Goal: Transaction & Acquisition: Purchase product/service

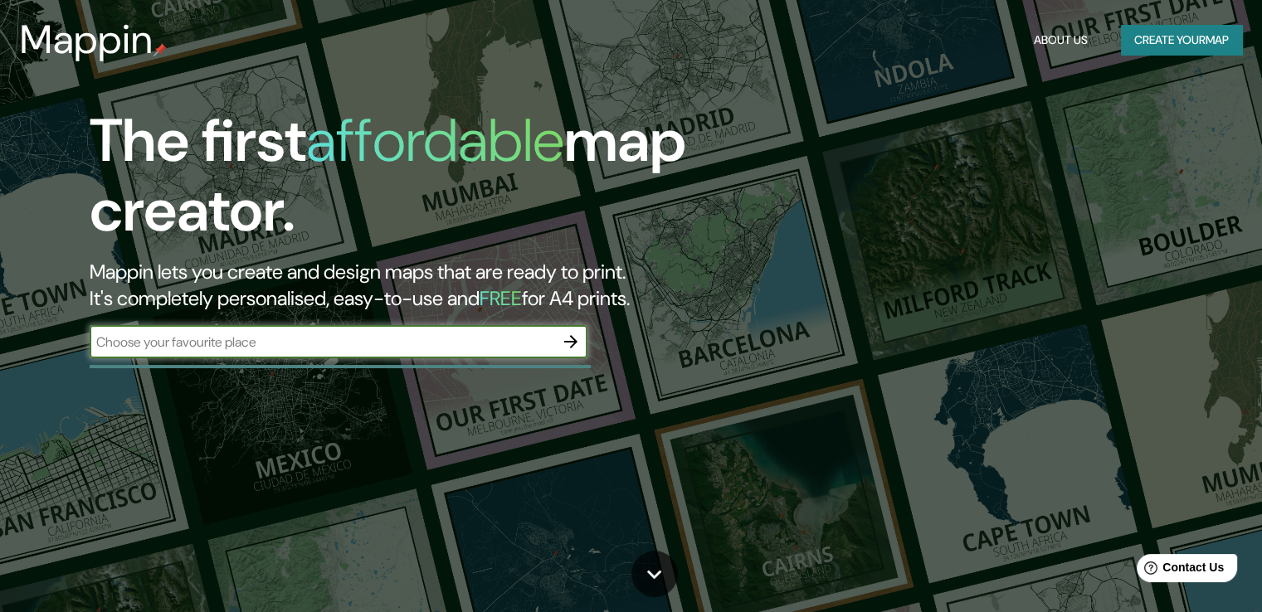
click at [567, 343] on icon "button" at bounding box center [571, 342] width 20 height 20
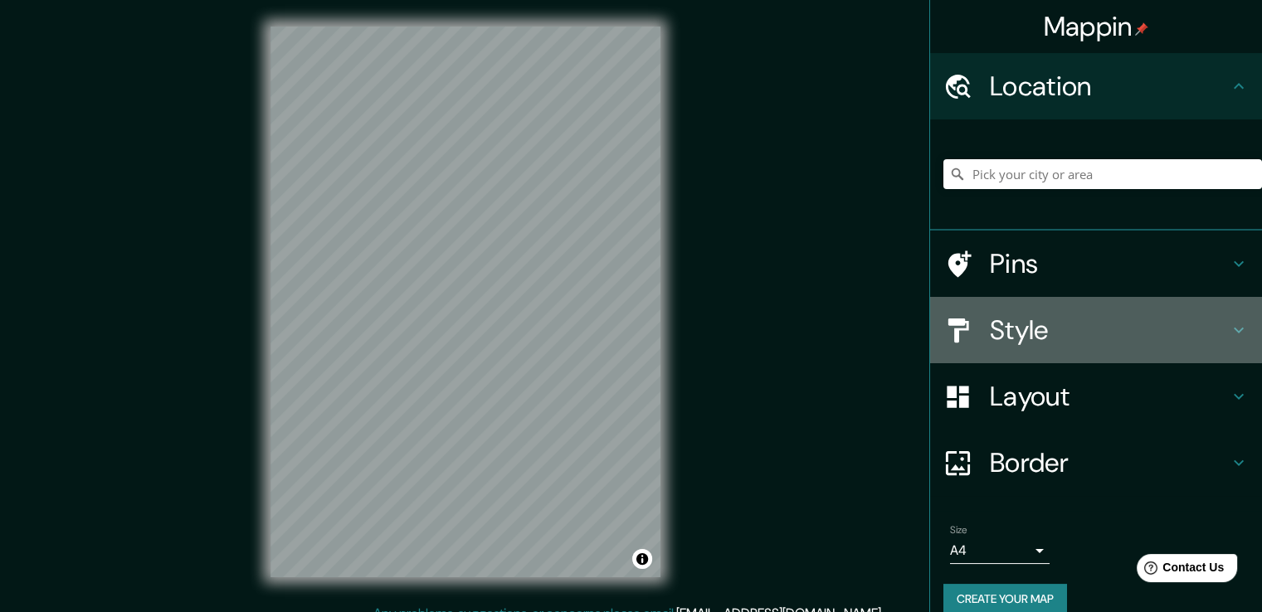
click at [1229, 329] on icon at bounding box center [1239, 330] width 20 height 20
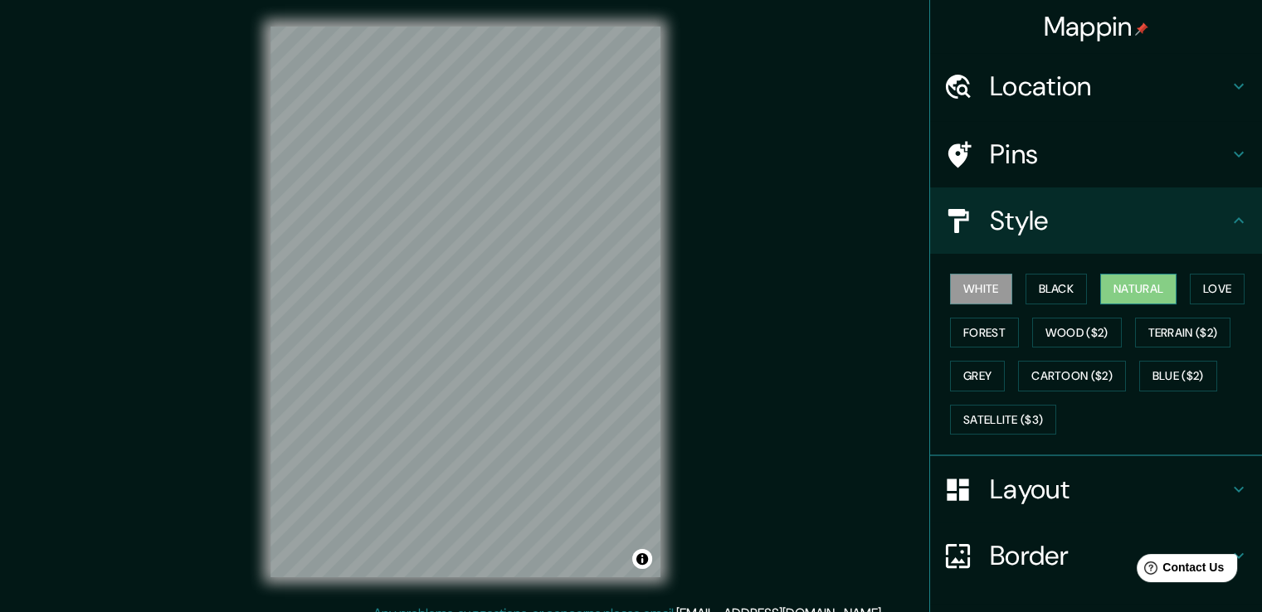
click at [1115, 281] on button "Natural" at bounding box center [1138, 289] width 76 height 31
click at [1212, 285] on button "Love" at bounding box center [1217, 289] width 55 height 31
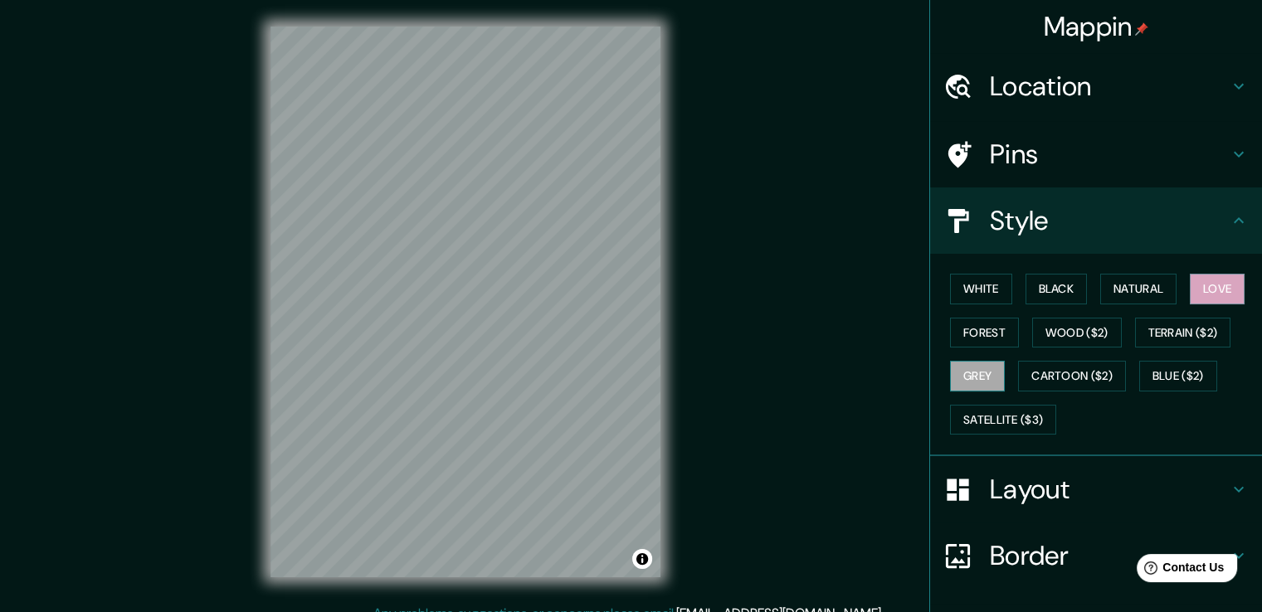
click at [961, 370] on button "Grey" at bounding box center [977, 376] width 55 height 31
click at [966, 282] on button "White" at bounding box center [981, 289] width 62 height 31
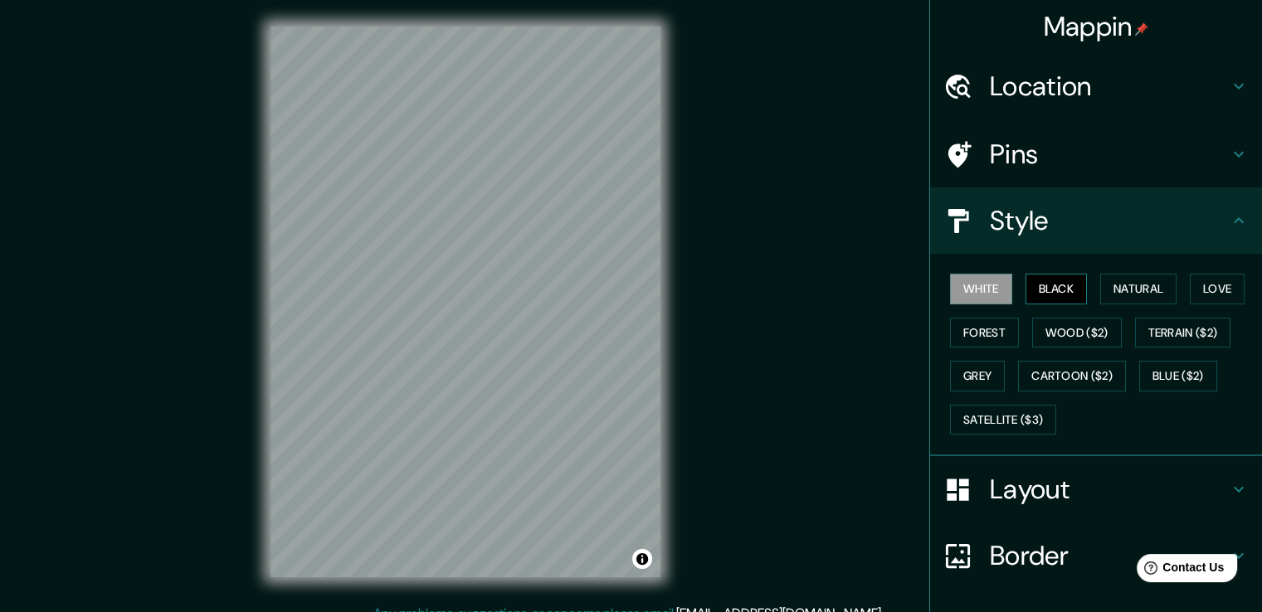
click at [1048, 283] on button "Black" at bounding box center [1056, 289] width 62 height 31
click at [984, 324] on button "Forest" at bounding box center [984, 333] width 69 height 31
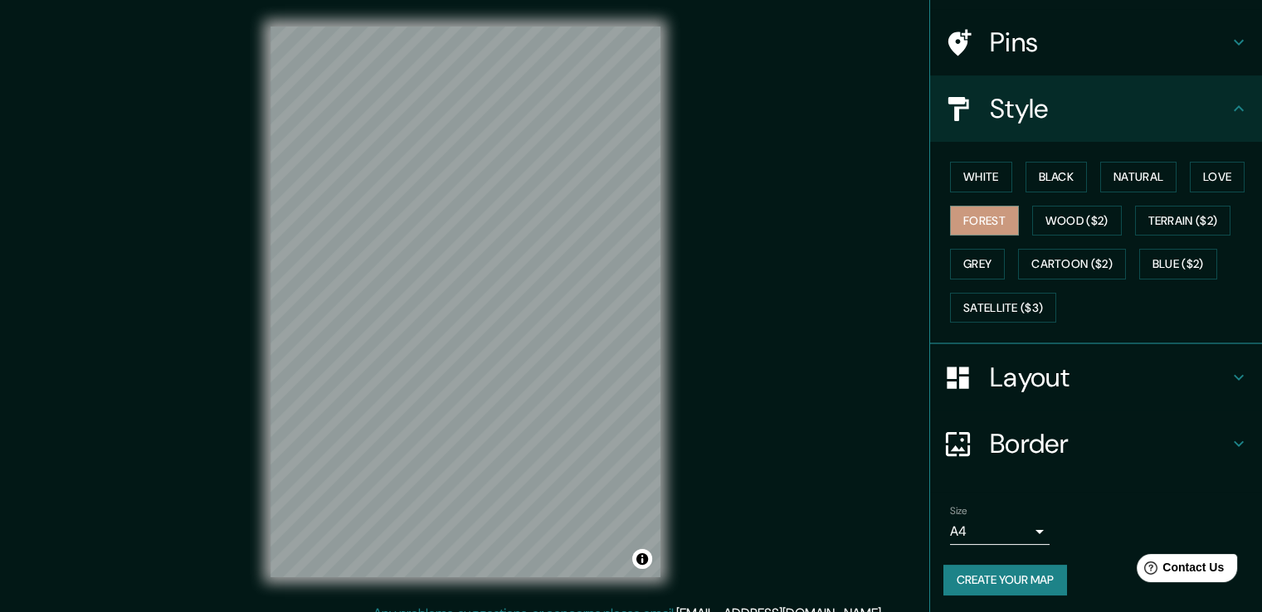
scroll to position [113, 0]
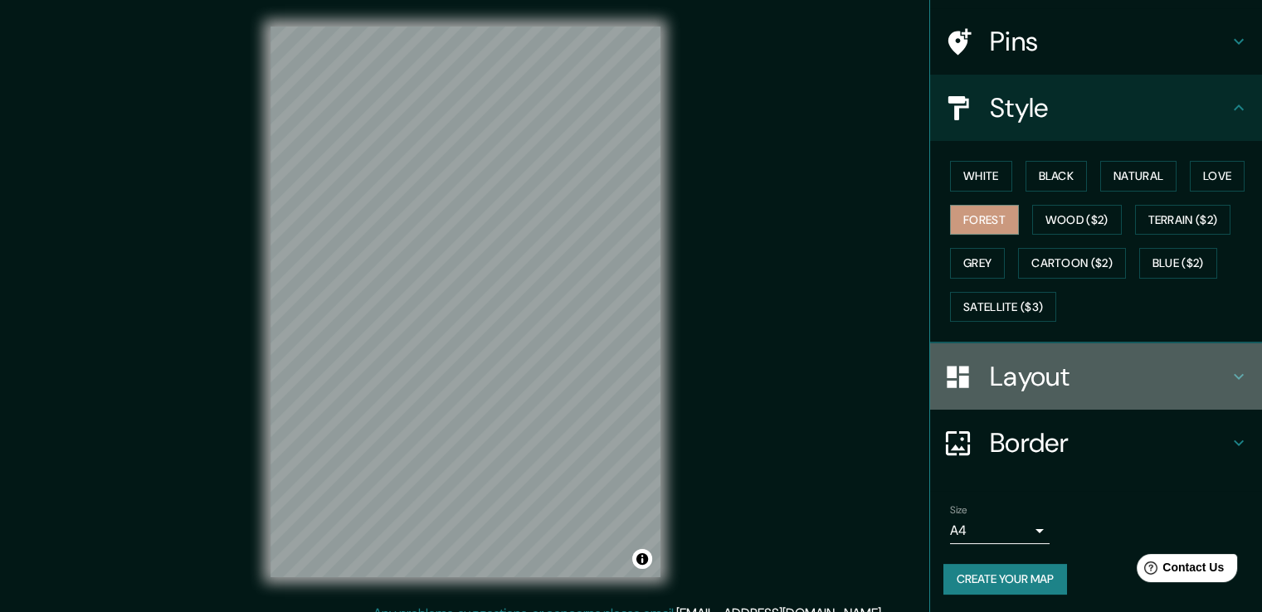
click at [1132, 369] on h4 "Layout" at bounding box center [1109, 376] width 239 height 33
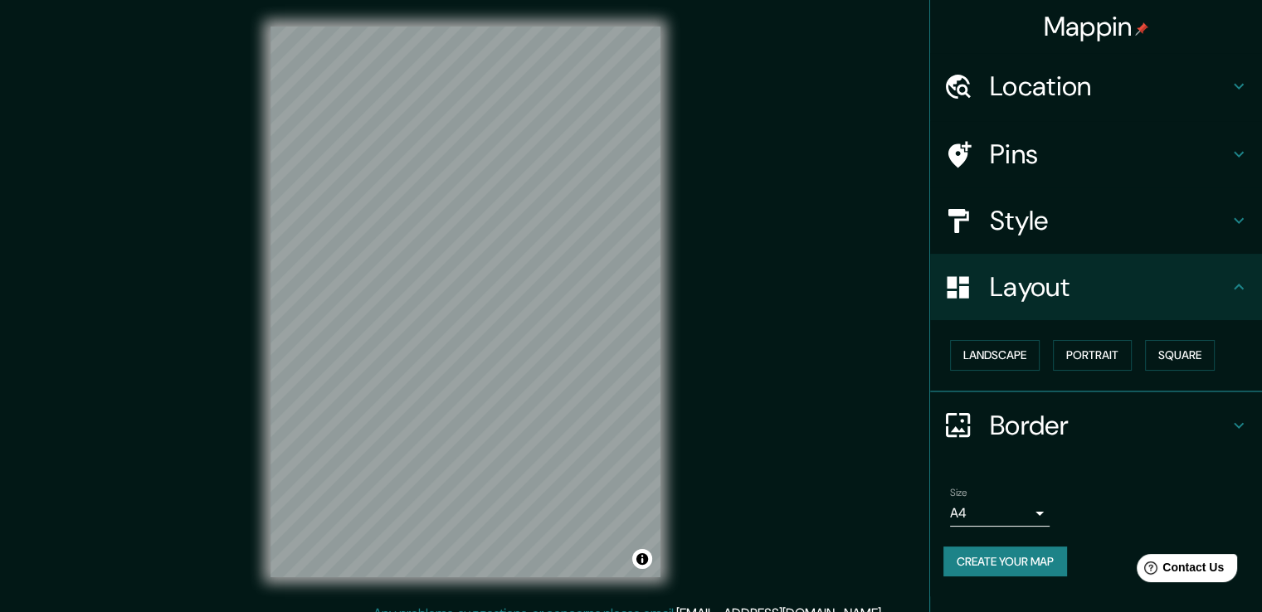
scroll to position [0, 0]
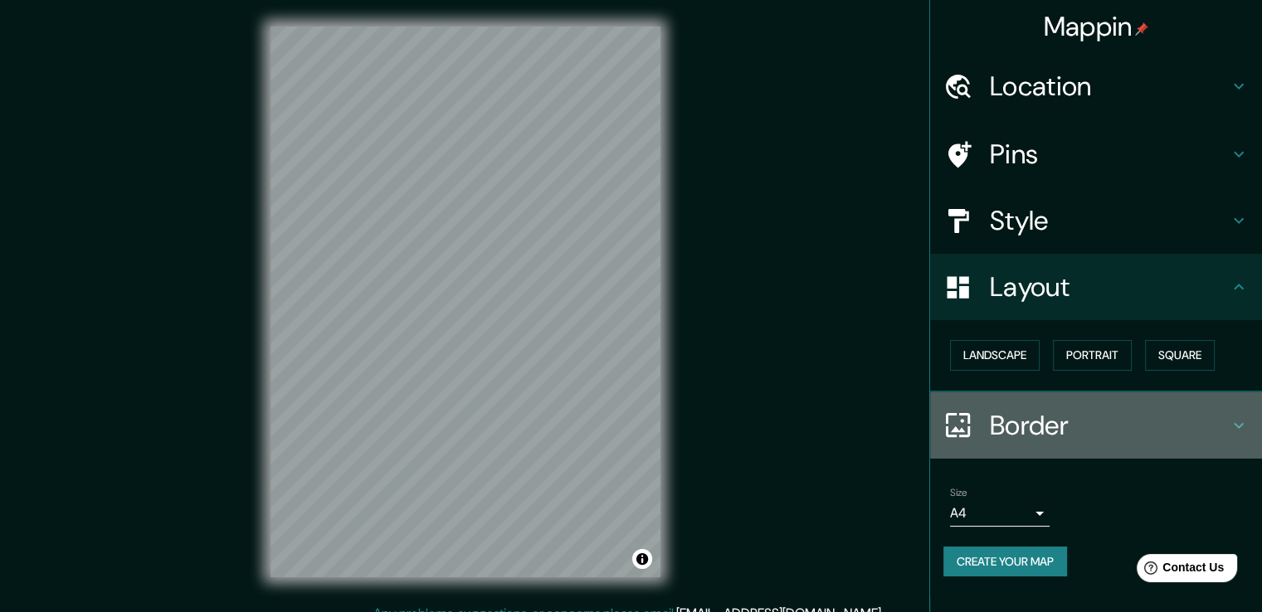
click at [1095, 426] on h4 "Border" at bounding box center [1109, 425] width 239 height 33
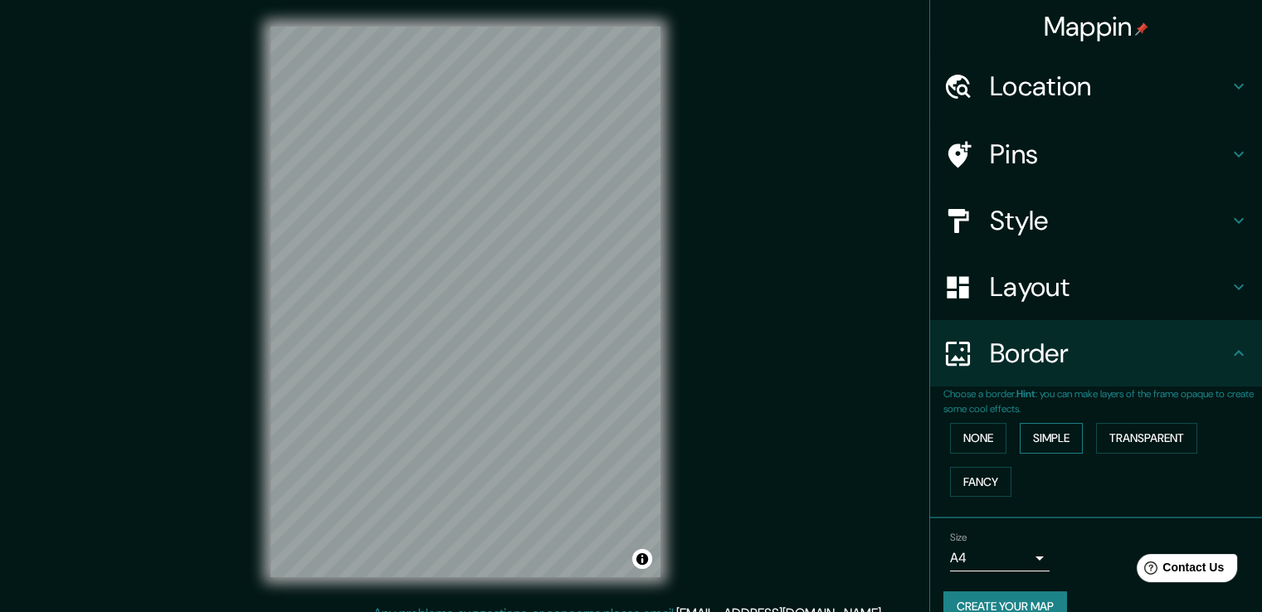
click at [1025, 435] on button "Simple" at bounding box center [1050, 438] width 63 height 31
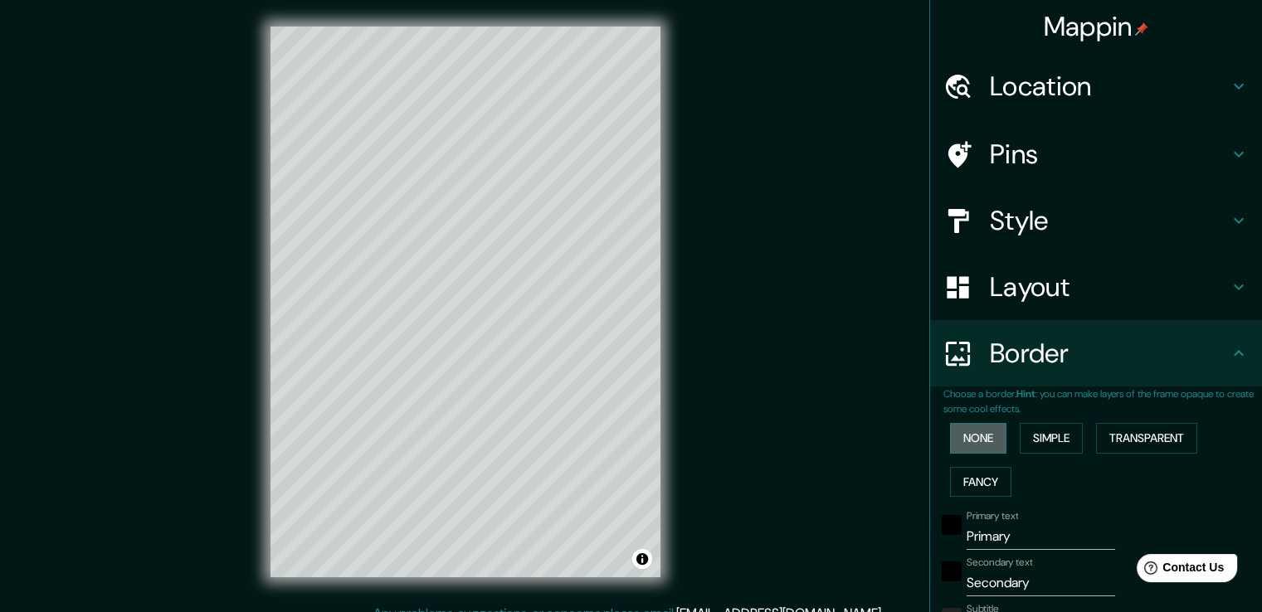
click at [975, 440] on button "None" at bounding box center [978, 438] width 56 height 31
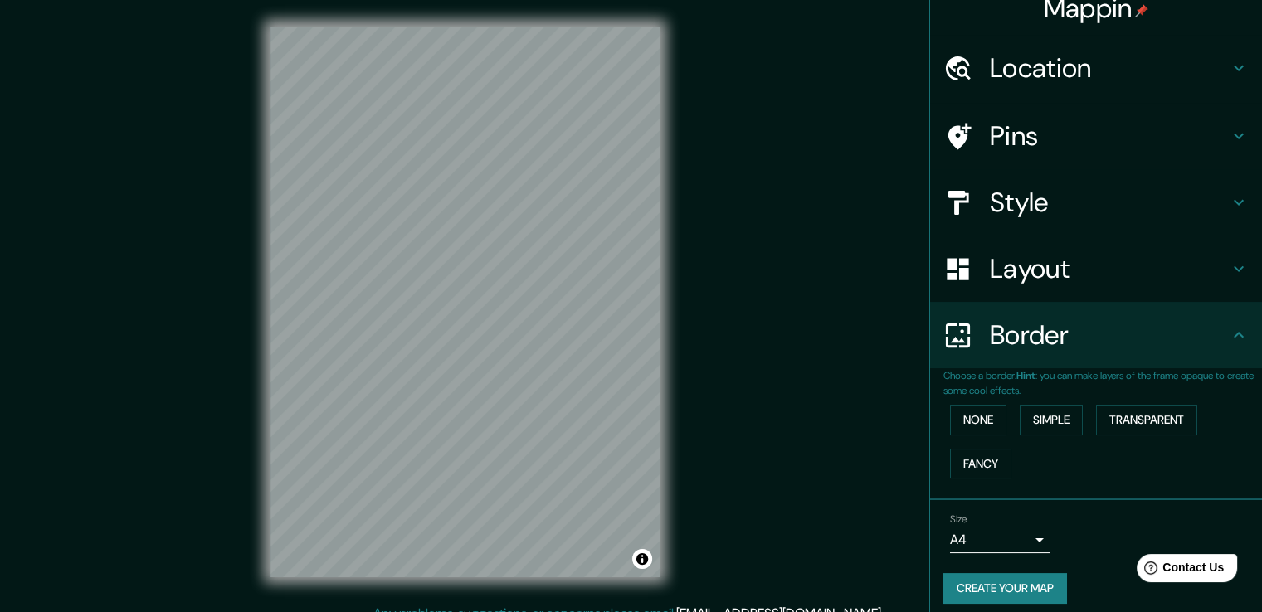
scroll to position [28, 0]
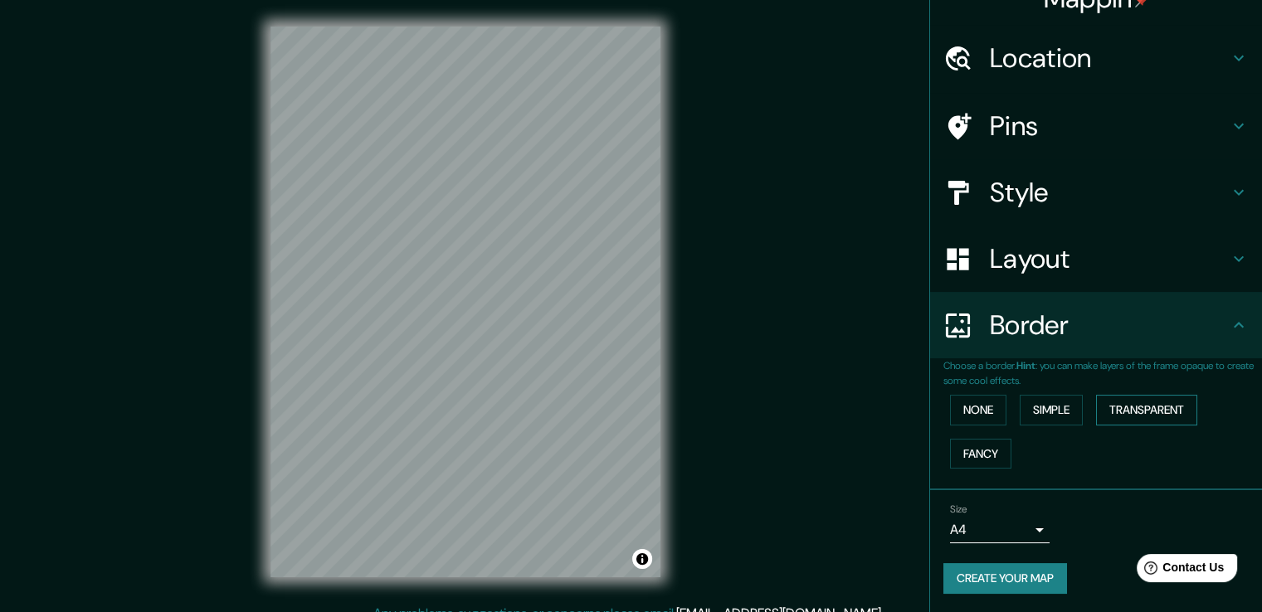
click at [1154, 397] on button "Transparent" at bounding box center [1146, 410] width 101 height 31
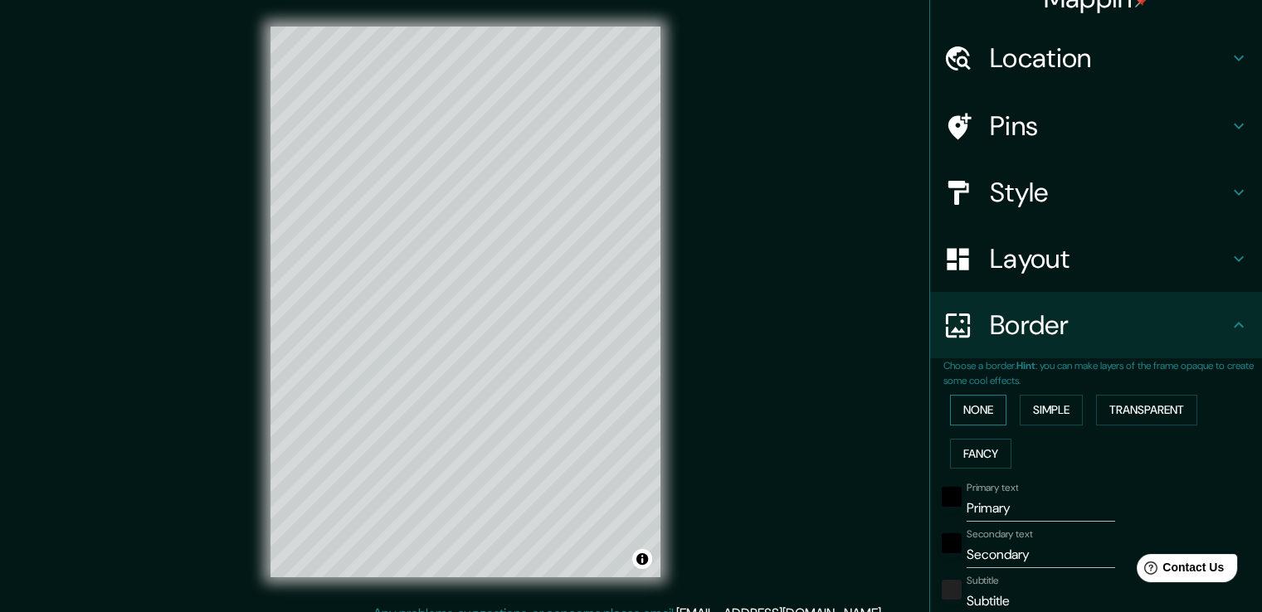
click at [973, 404] on button "None" at bounding box center [978, 410] width 56 height 31
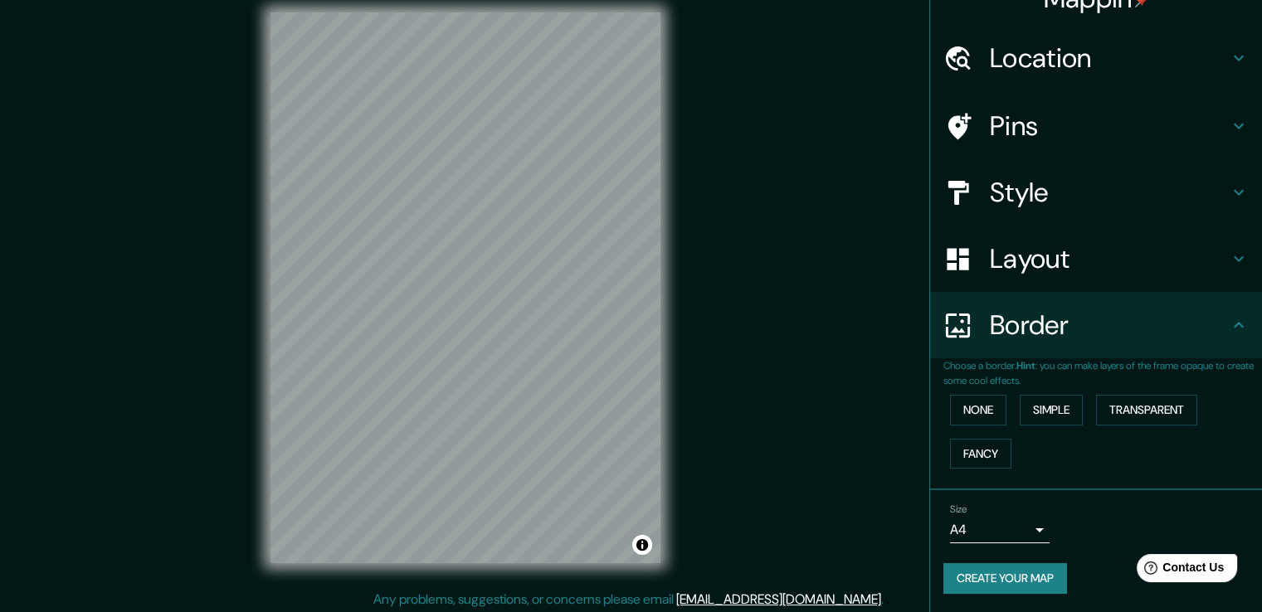
scroll to position [18, 0]
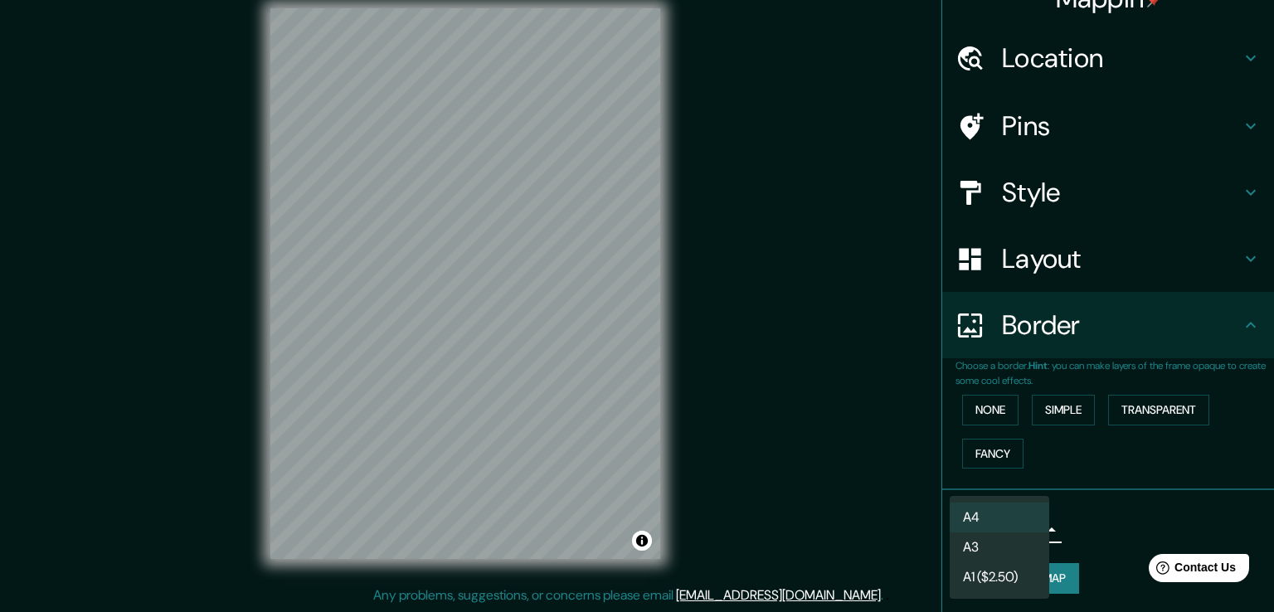
click at [1018, 522] on body "Mappin Location Pins Style Layout Border Choose a border. Hint : you can make l…" at bounding box center [637, 288] width 1274 height 612
click at [1034, 545] on li "A3" at bounding box center [1000, 548] width 100 height 30
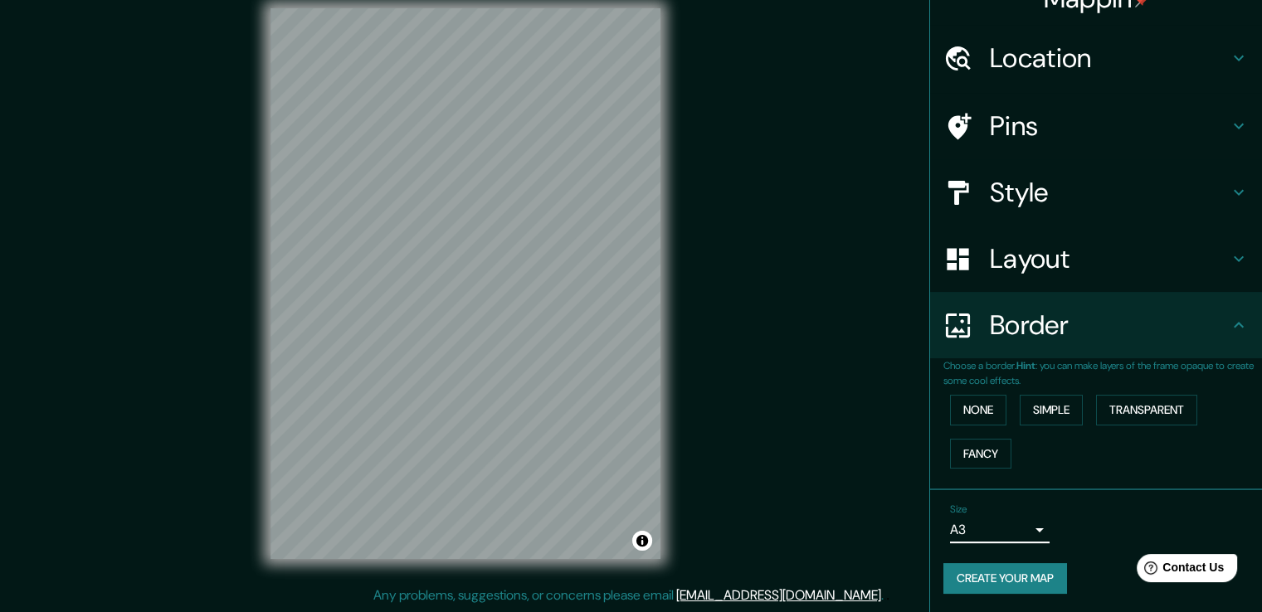
click at [1024, 525] on body "Mappin Location Pins Style Layout Border Choose a border. Hint : you can make l…" at bounding box center [631, 288] width 1262 height 612
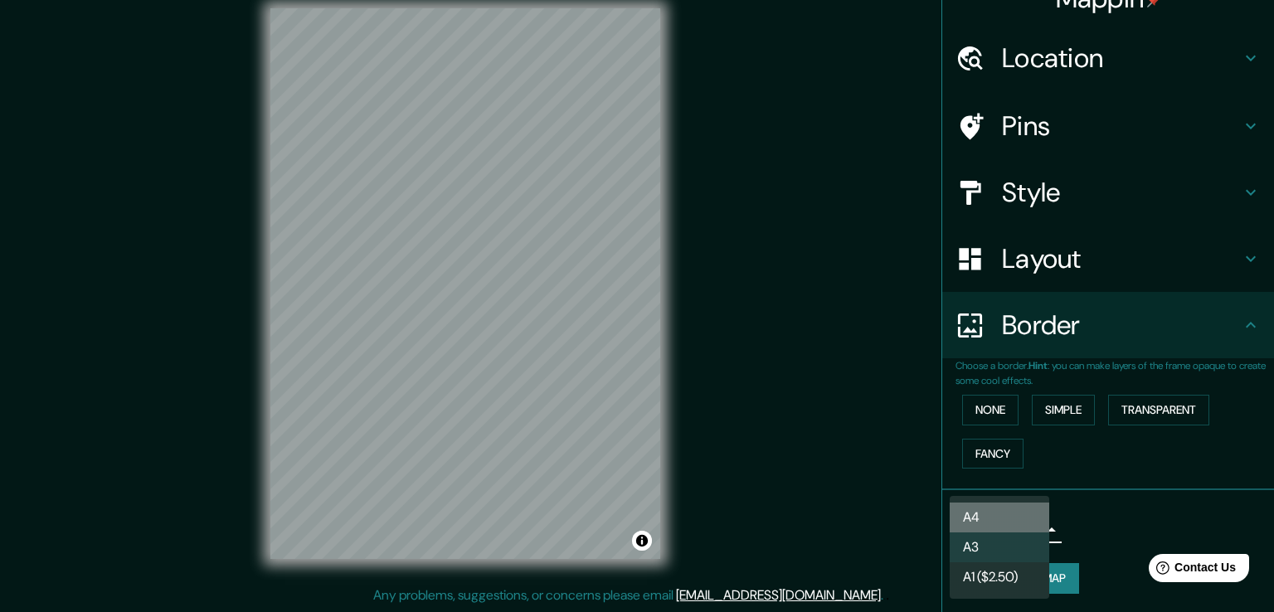
click at [1019, 508] on li "A4" at bounding box center [1000, 518] width 100 height 30
type input "single"
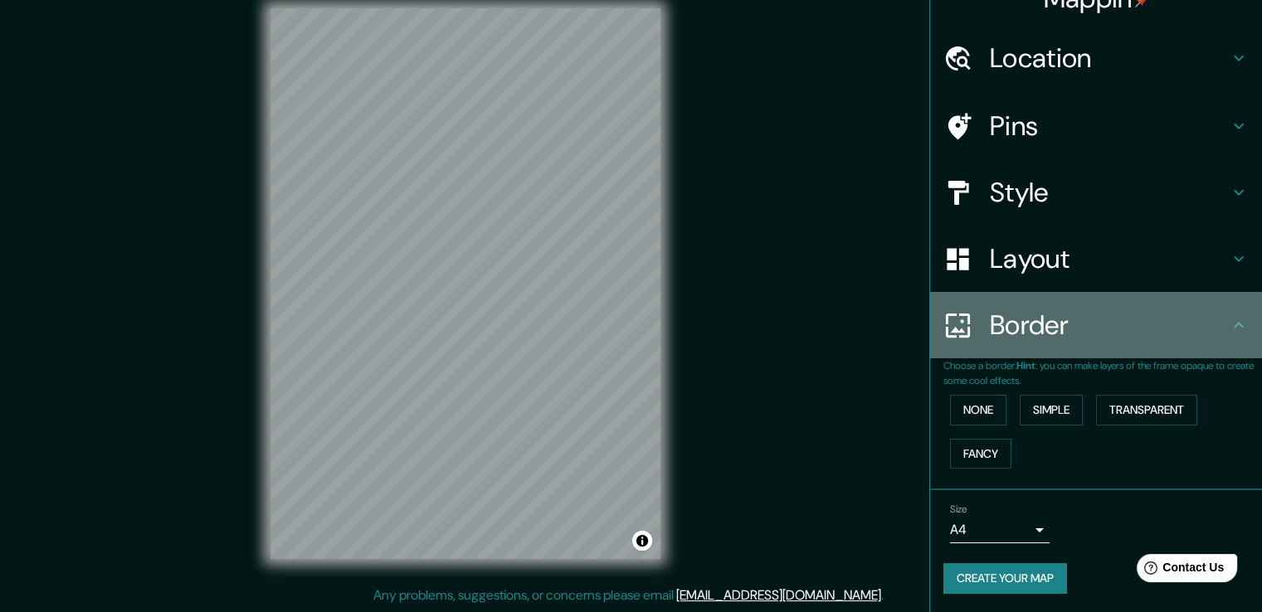
click at [1195, 318] on h4 "Border" at bounding box center [1109, 325] width 239 height 33
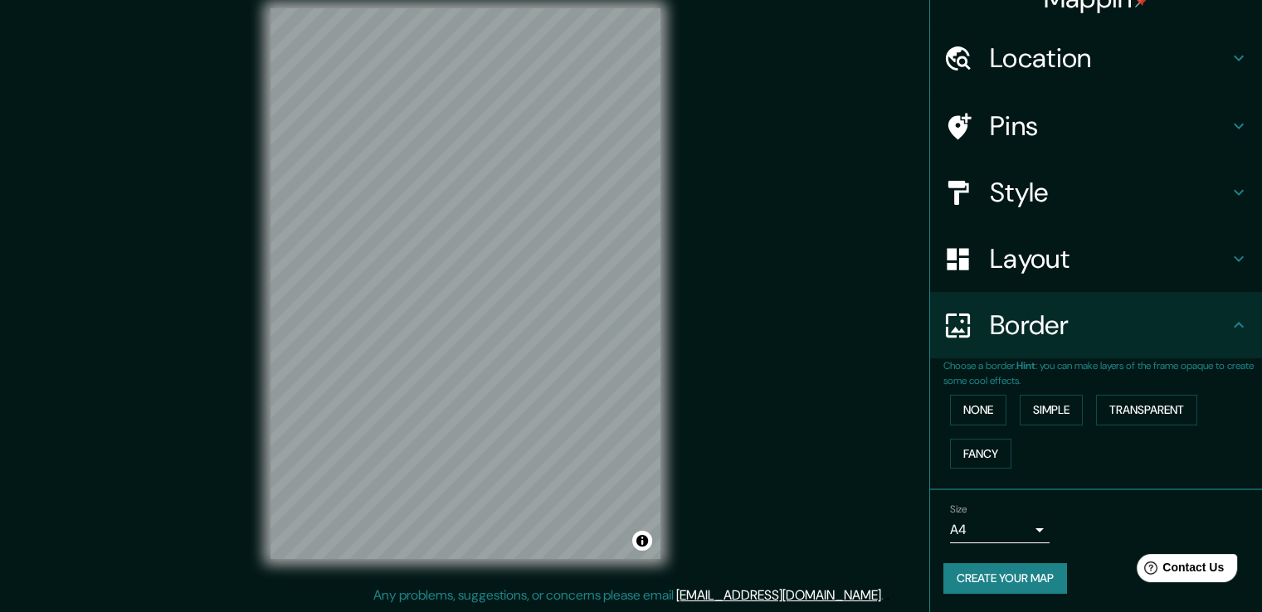
click at [1092, 105] on div "Pins" at bounding box center [1096, 126] width 332 height 66
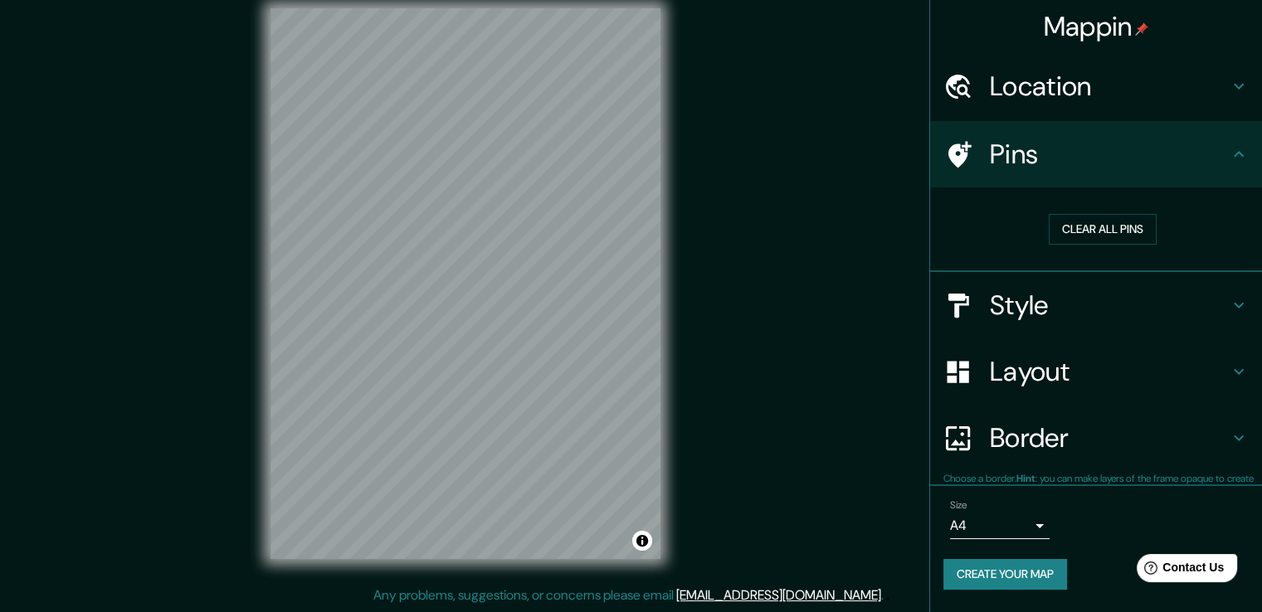
scroll to position [0, 0]
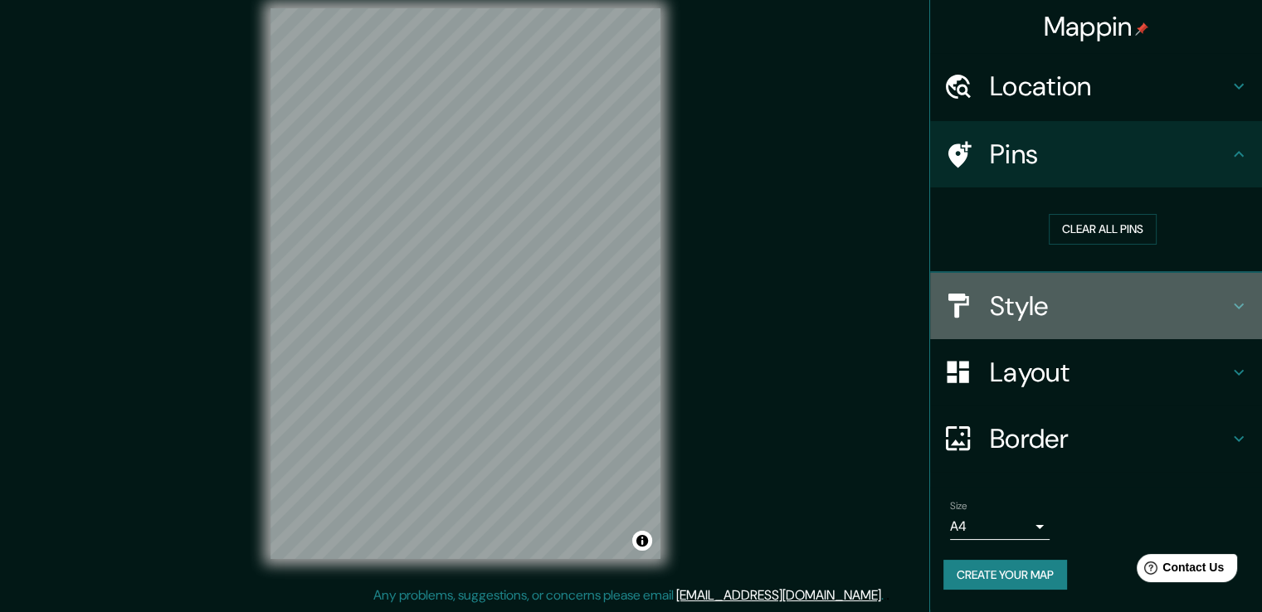
click at [1066, 313] on h4 "Style" at bounding box center [1109, 306] width 239 height 33
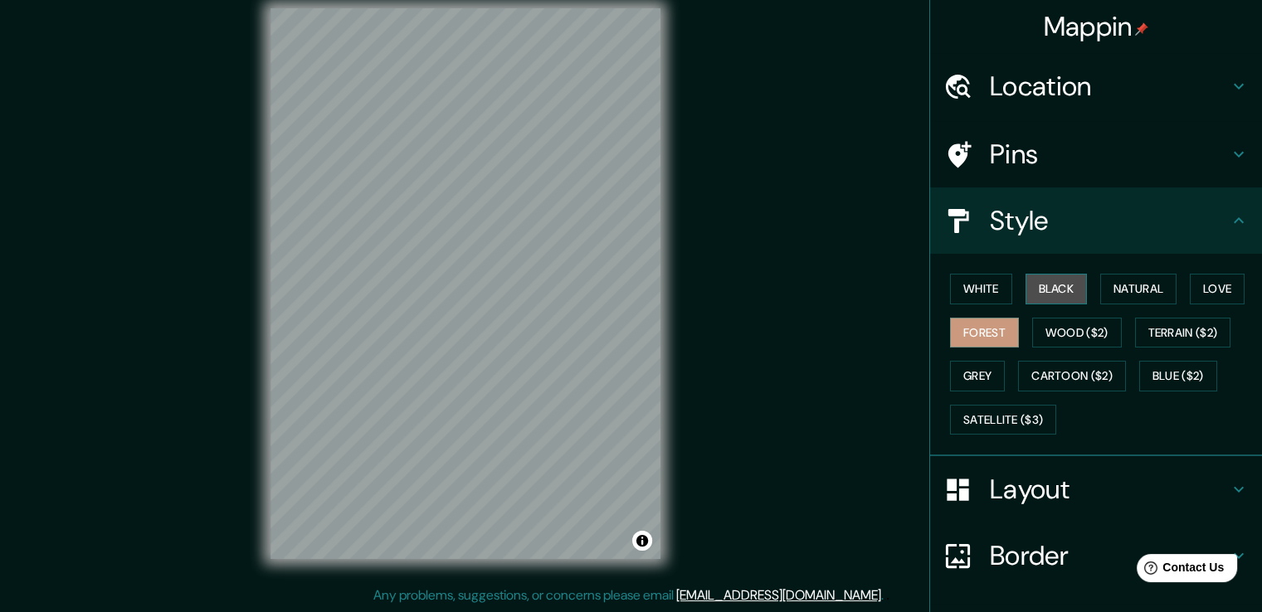
click at [1039, 285] on button "Black" at bounding box center [1056, 289] width 62 height 31
click at [1141, 285] on button "Natural" at bounding box center [1138, 289] width 76 height 31
click at [1055, 290] on button "Black" at bounding box center [1056, 289] width 62 height 31
click at [1158, 288] on button "Natural" at bounding box center [1138, 289] width 76 height 31
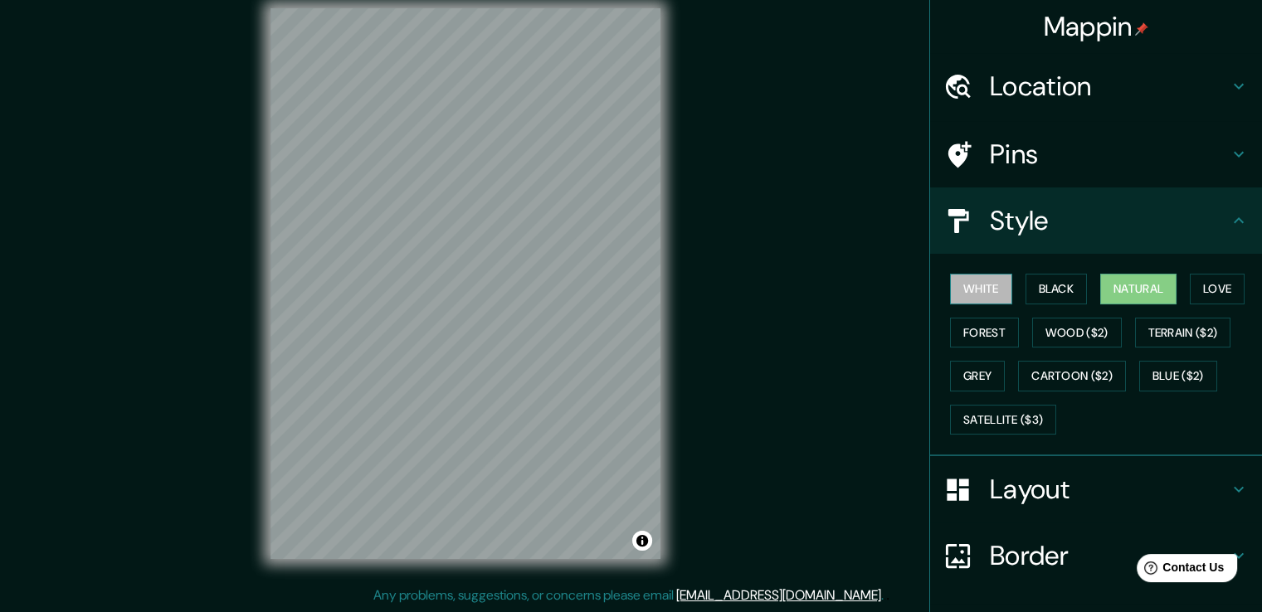
click at [960, 294] on button "White" at bounding box center [981, 289] width 62 height 31
click at [1125, 282] on button "Natural" at bounding box center [1138, 289] width 76 height 31
click at [976, 291] on button "White" at bounding box center [981, 289] width 62 height 31
click at [1141, 286] on button "Natural" at bounding box center [1138, 289] width 76 height 31
click at [977, 285] on button "White" at bounding box center [981, 289] width 62 height 31
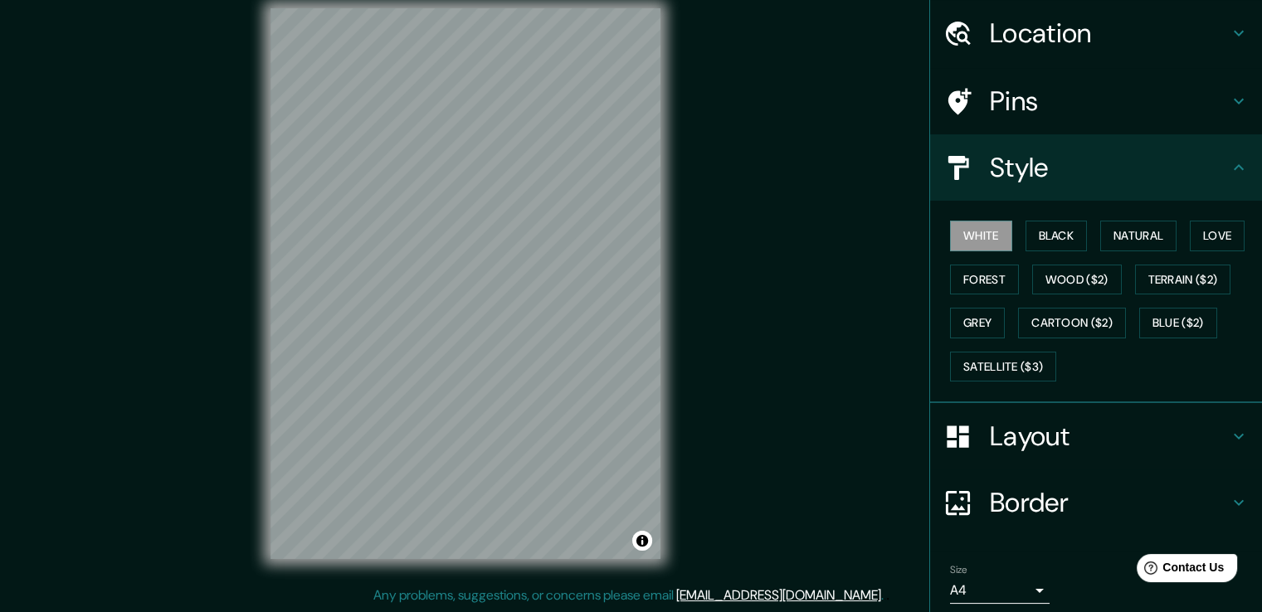
scroll to position [113, 0]
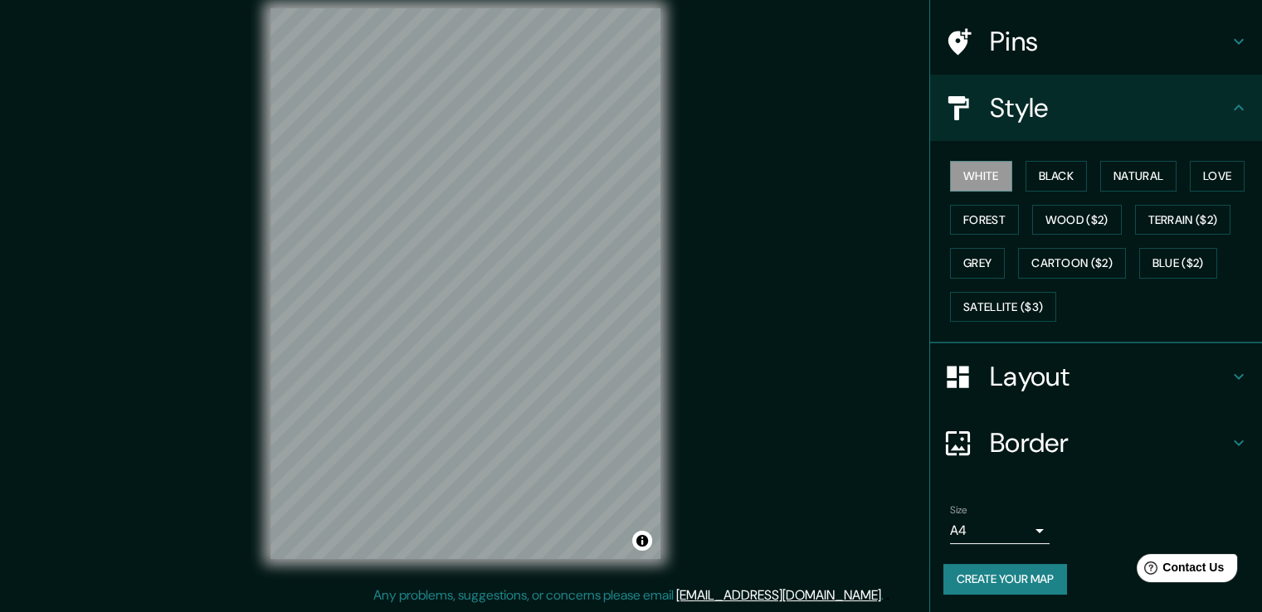
click at [1026, 581] on button "Create your map" at bounding box center [1005, 579] width 124 height 31
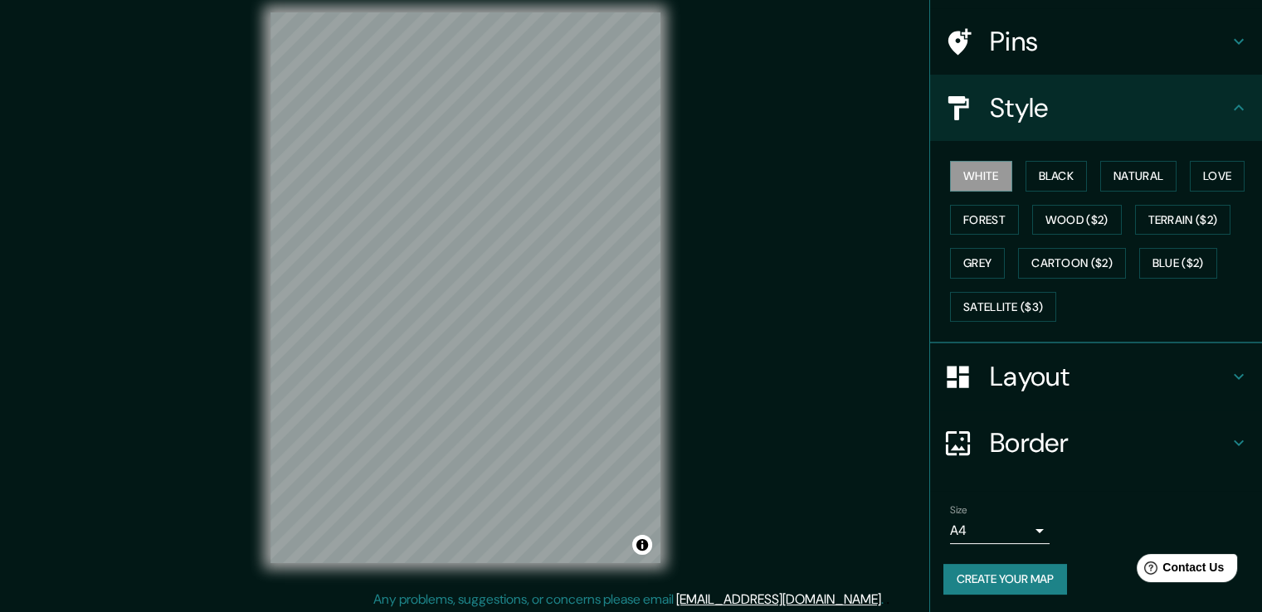
scroll to position [18, 0]
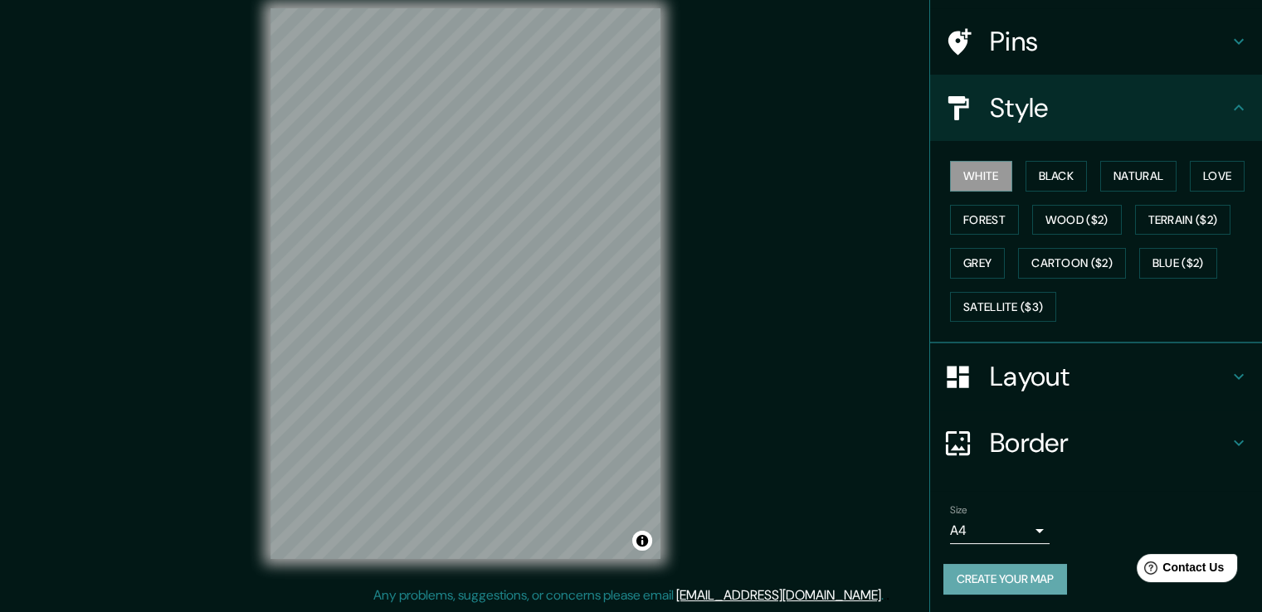
click at [1019, 567] on button "Create your map" at bounding box center [1005, 579] width 124 height 31
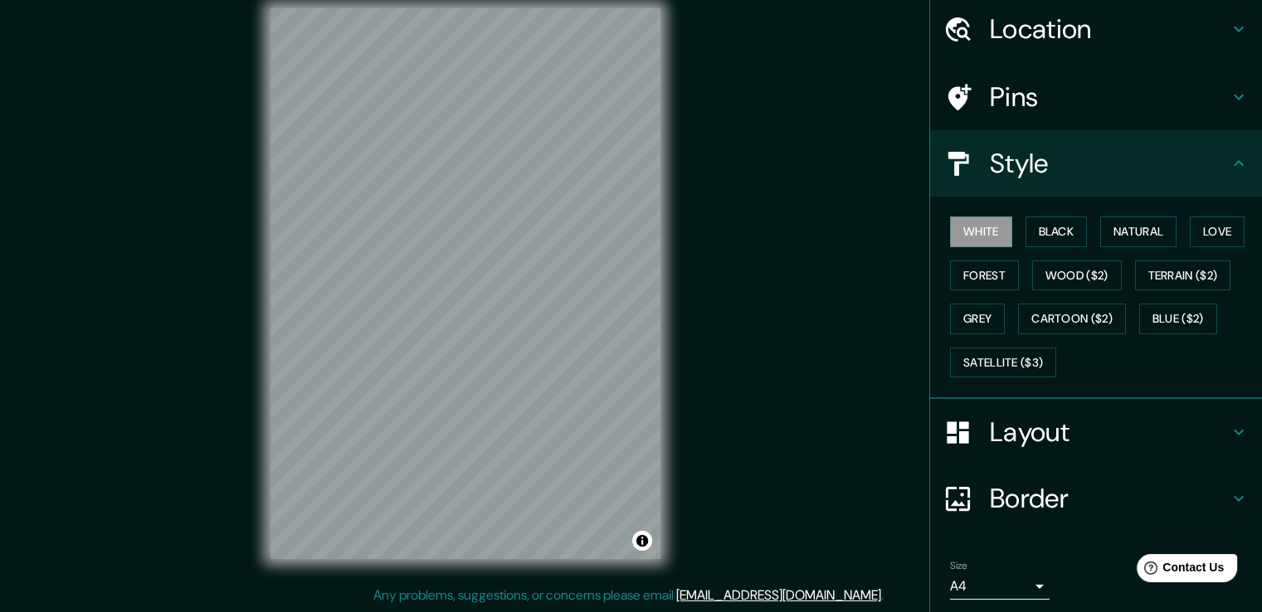
scroll to position [0, 0]
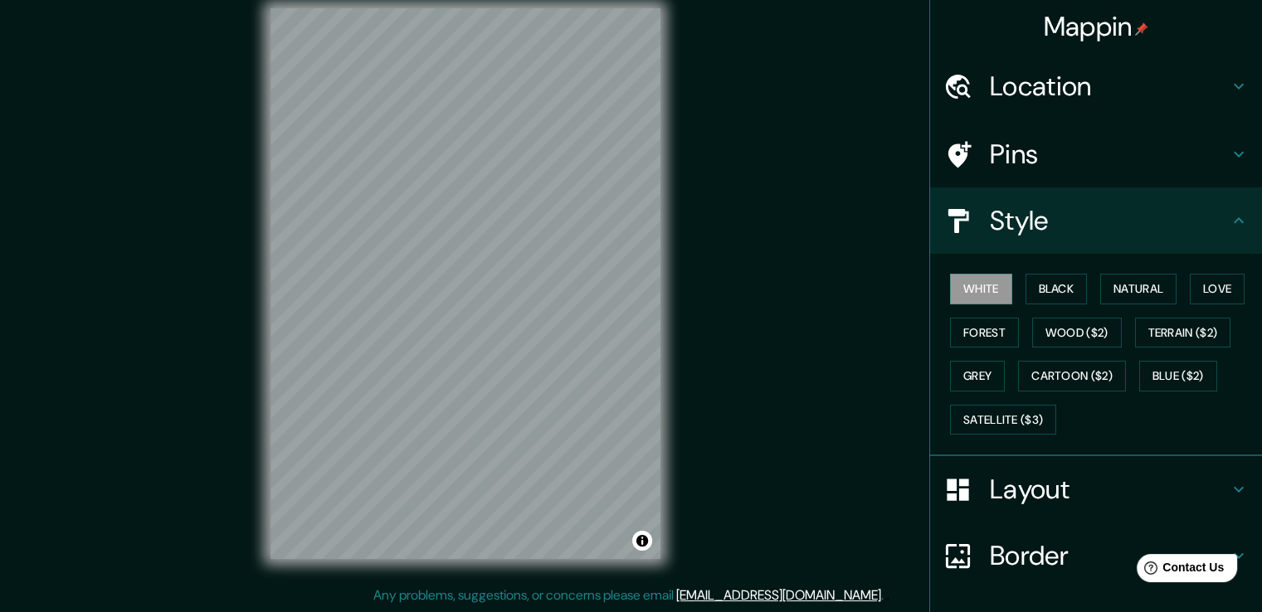
click at [1067, 30] on h4 "Mappin" at bounding box center [1096, 26] width 105 height 33
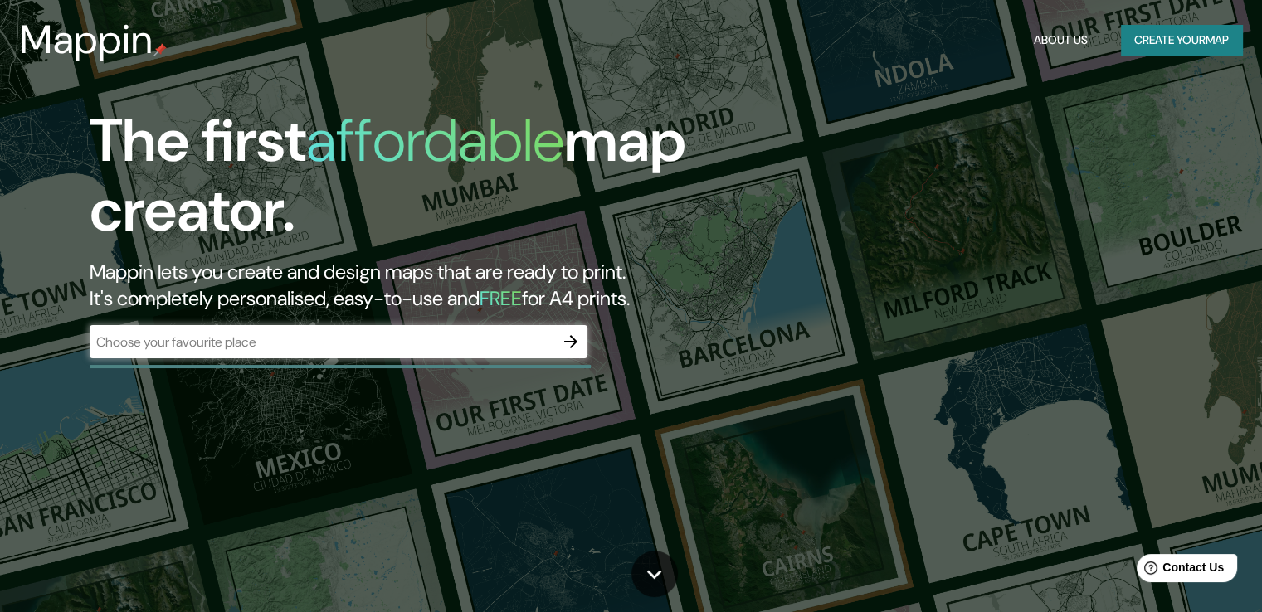
drag, startPoint x: 1025, startPoint y: 186, endPoint x: 1019, endPoint y: 173, distance: 14.1
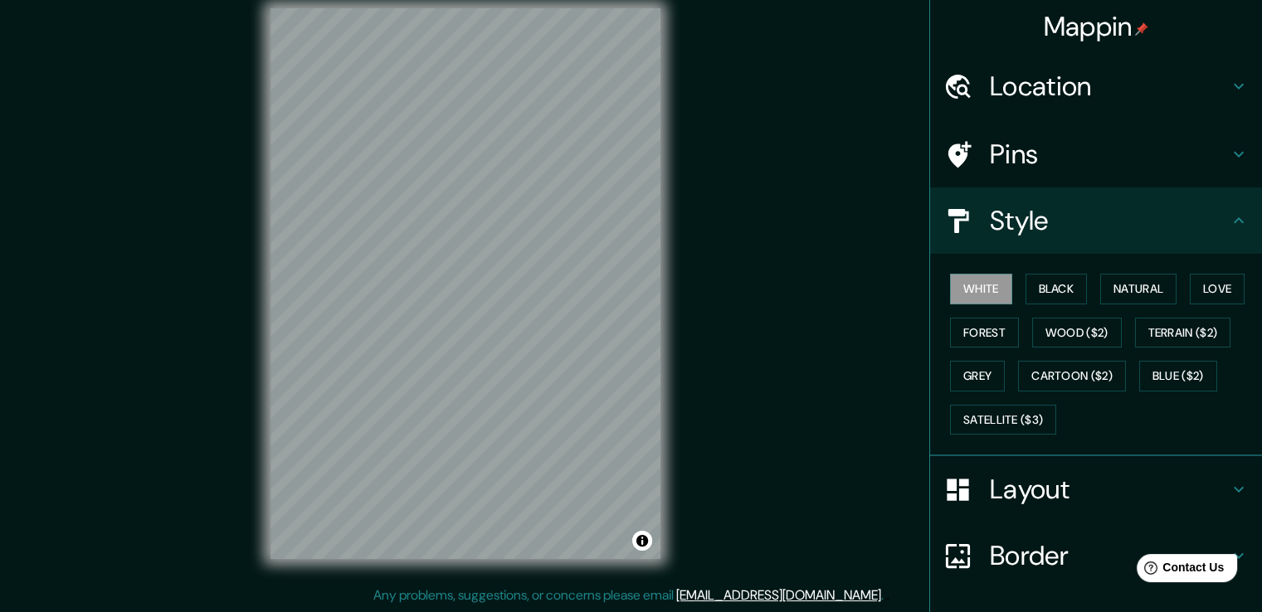
scroll to position [113, 0]
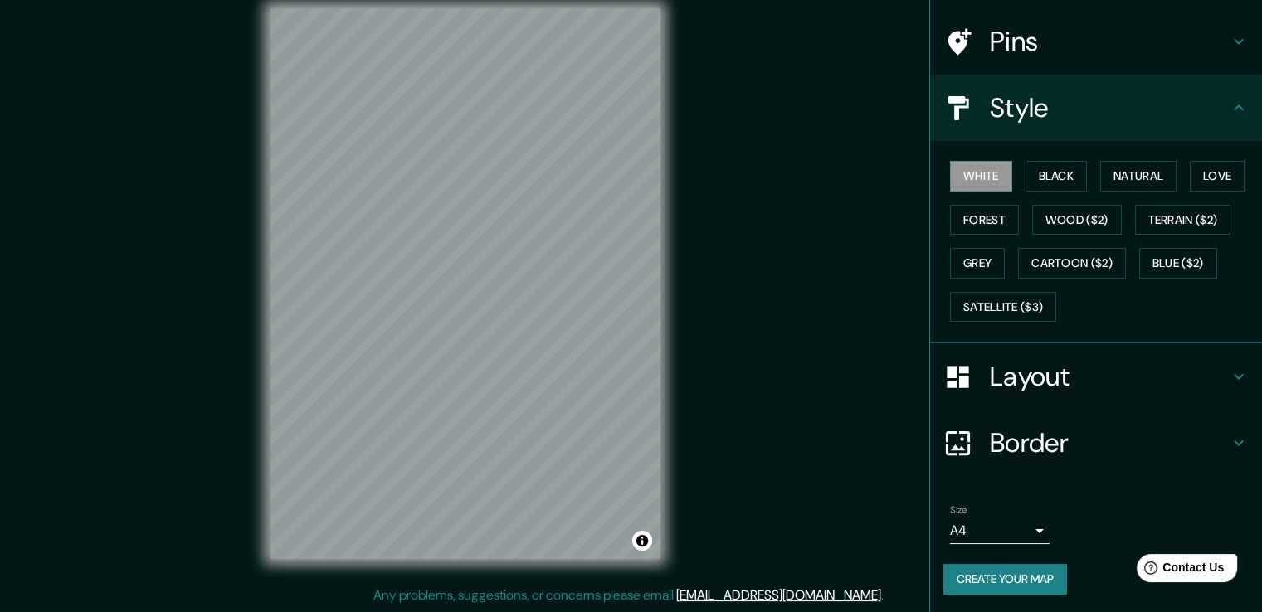
click at [1025, 575] on button "Create your map" at bounding box center [1005, 579] width 124 height 31
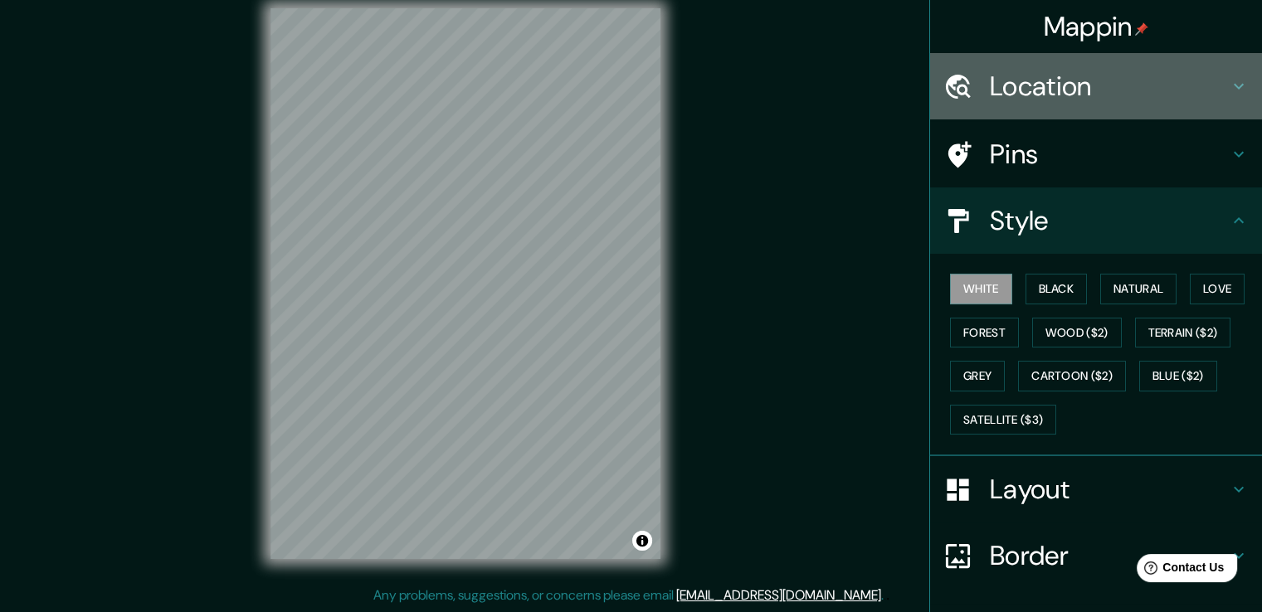
click at [1229, 83] on icon at bounding box center [1239, 86] width 20 height 20
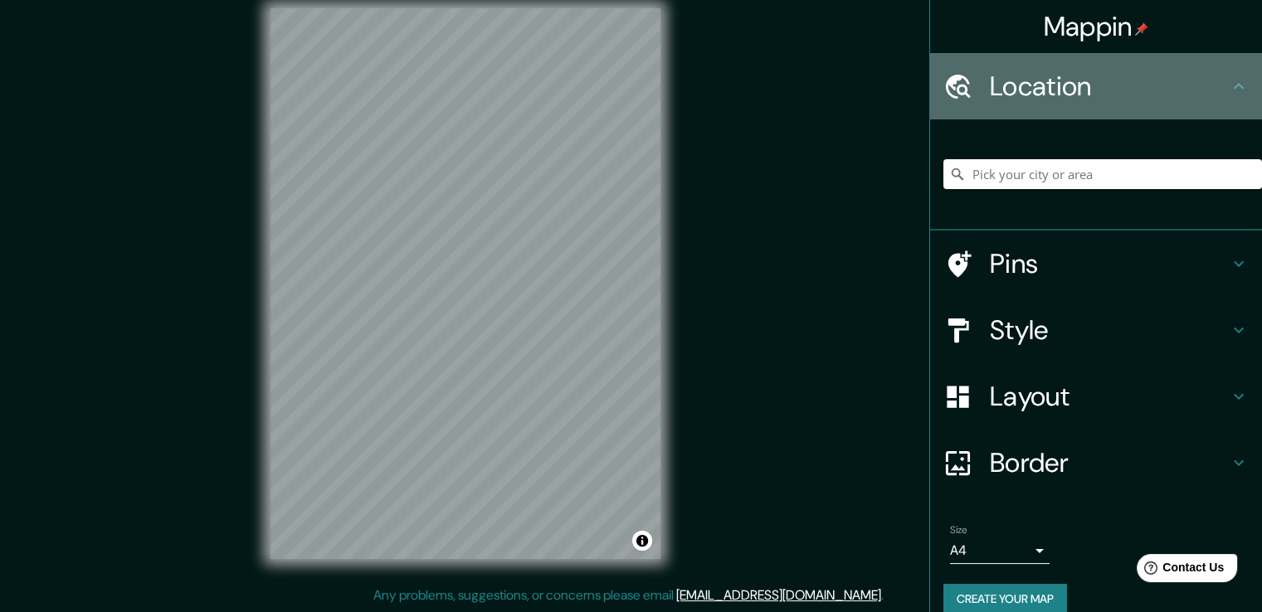
click at [1233, 87] on icon at bounding box center [1238, 86] width 10 height 6
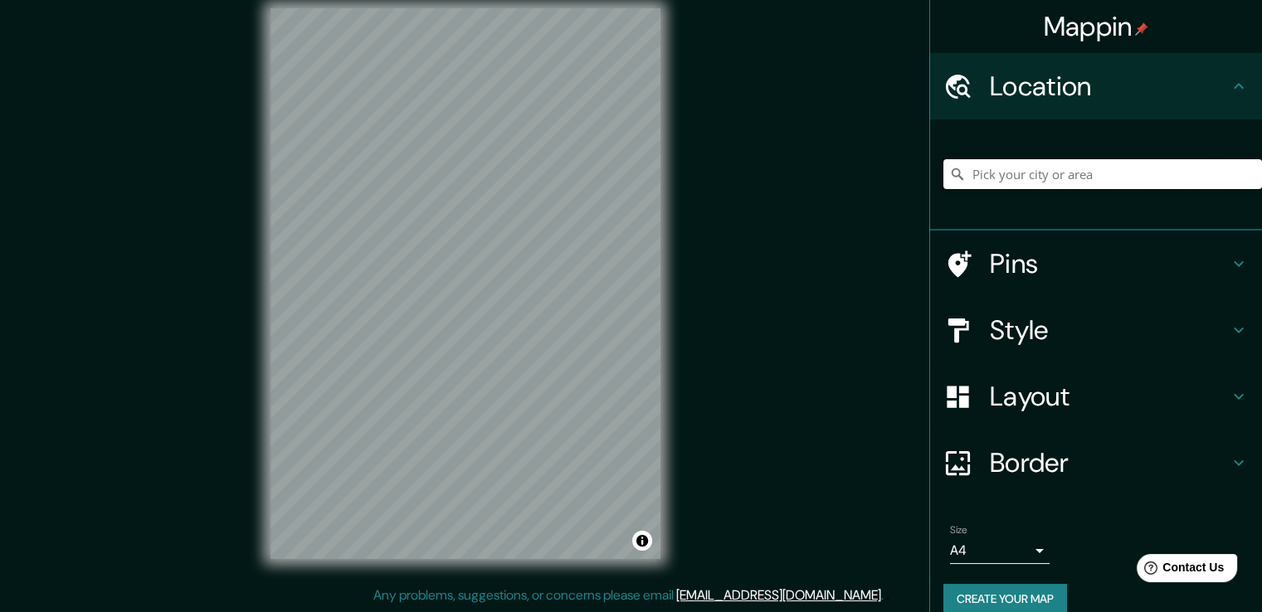
click at [970, 181] on input "Pick your city or area" at bounding box center [1102, 174] width 319 height 30
click at [859, 217] on div "Mappin Location Pins Style Layout Border Choose a border. Hint : you can make l…" at bounding box center [631, 297] width 1262 height 630
click at [1003, 602] on button "Create your map" at bounding box center [1005, 599] width 124 height 31
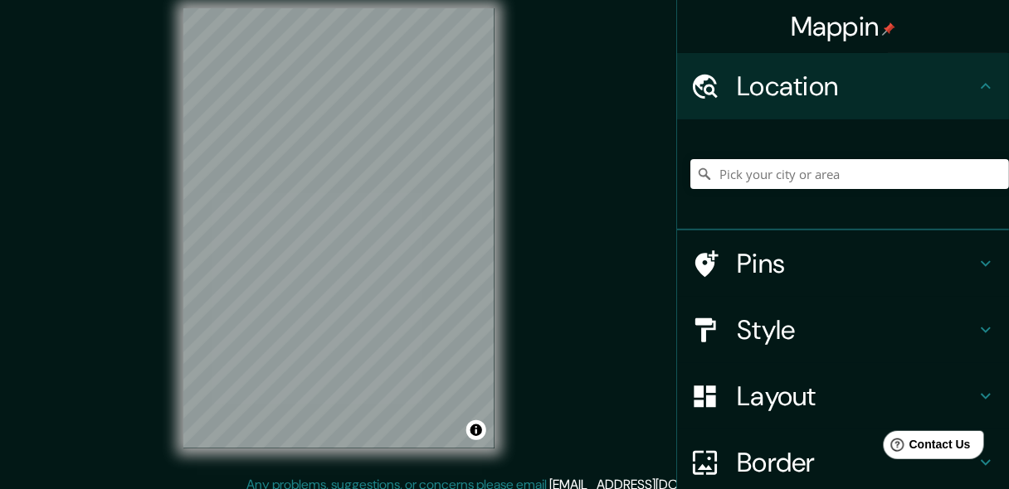
click at [797, 395] on h4 "Layout" at bounding box center [856, 396] width 239 height 33
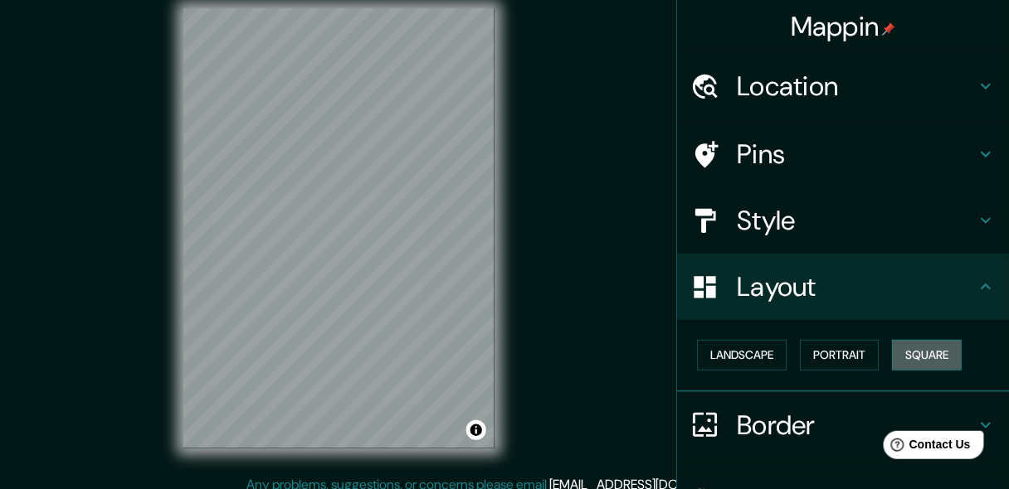
click at [915, 352] on button "Square" at bounding box center [927, 355] width 70 height 31
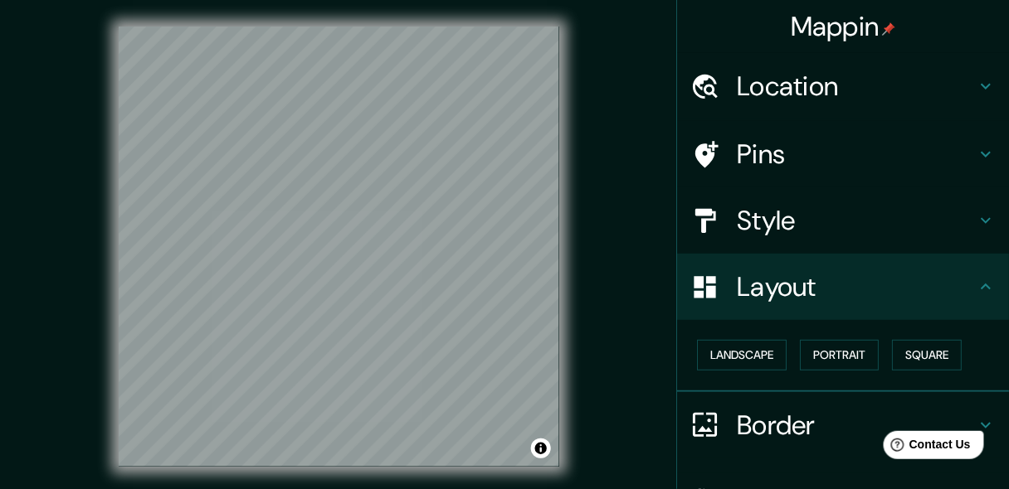
scroll to position [31, 0]
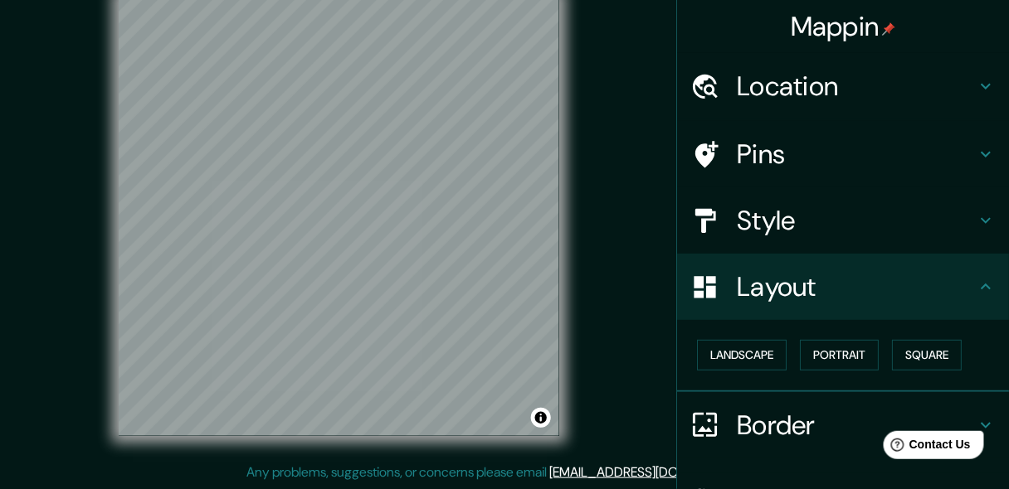
click at [818, 275] on h4 "Layout" at bounding box center [856, 286] width 239 height 33
click at [806, 220] on h4 "Style" at bounding box center [856, 220] width 239 height 33
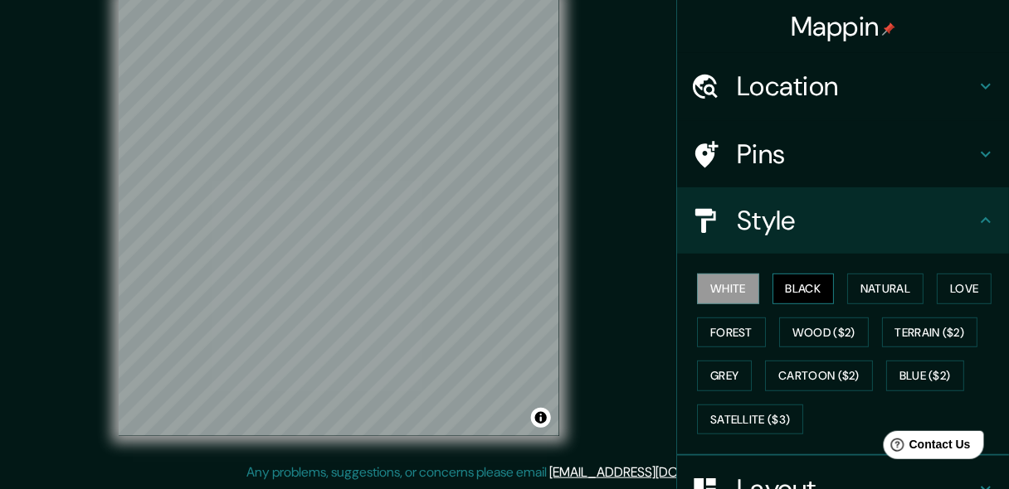
click at [784, 286] on button "Black" at bounding box center [803, 289] width 62 height 31
click at [877, 291] on button "Natural" at bounding box center [885, 289] width 76 height 31
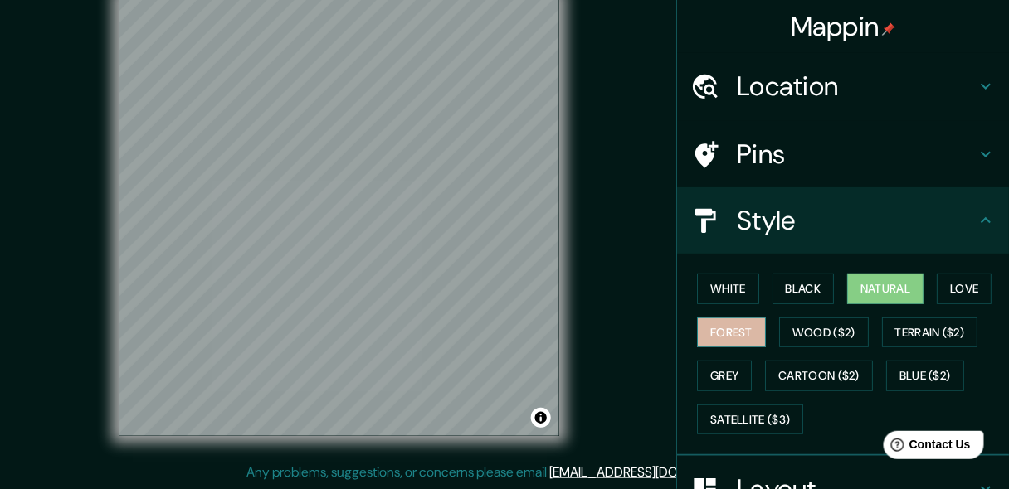
click at [737, 330] on button "Forest" at bounding box center [731, 333] width 69 height 31
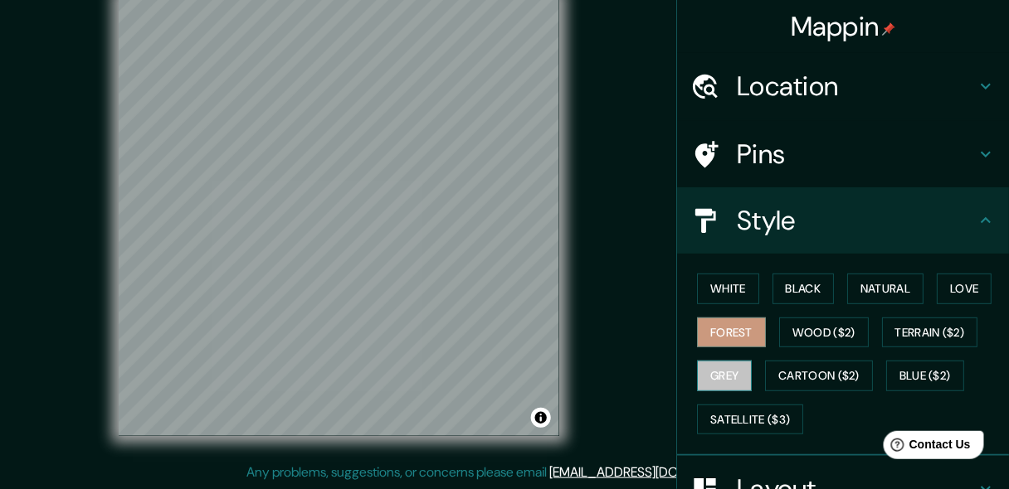
click at [713, 370] on button "Grey" at bounding box center [724, 376] width 55 height 31
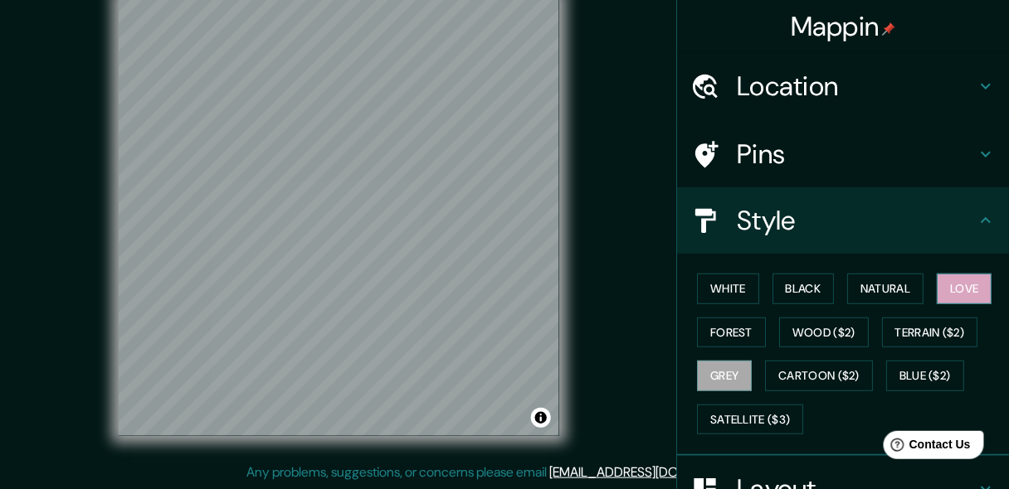
click at [959, 286] on button "Love" at bounding box center [964, 289] width 55 height 31
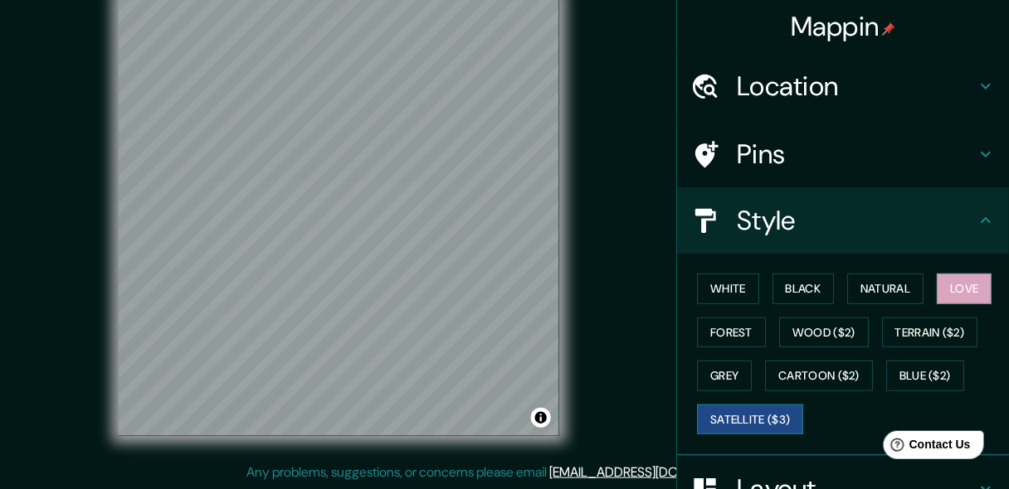
click at [771, 410] on button "Satellite ($3)" at bounding box center [750, 420] width 106 height 31
click at [737, 325] on button "Forest" at bounding box center [731, 333] width 69 height 31
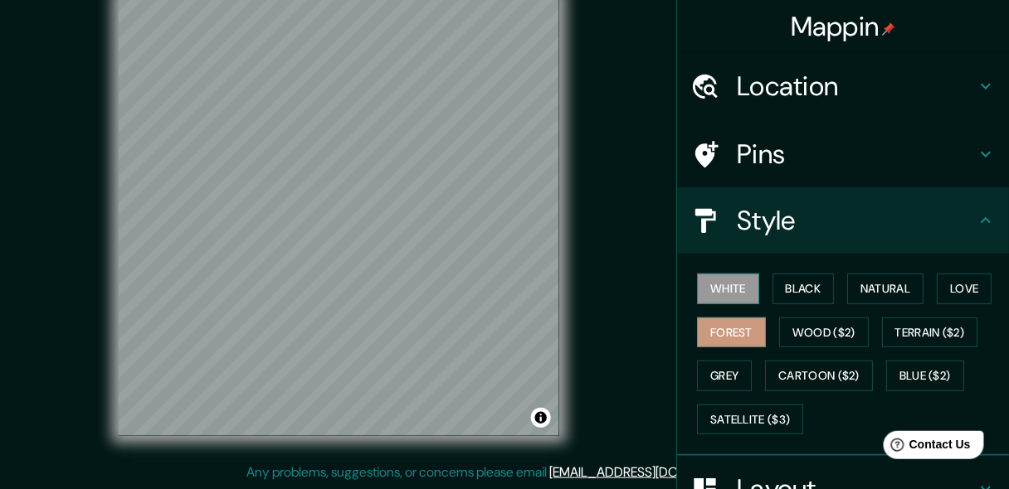
click at [719, 296] on button "White" at bounding box center [728, 289] width 62 height 31
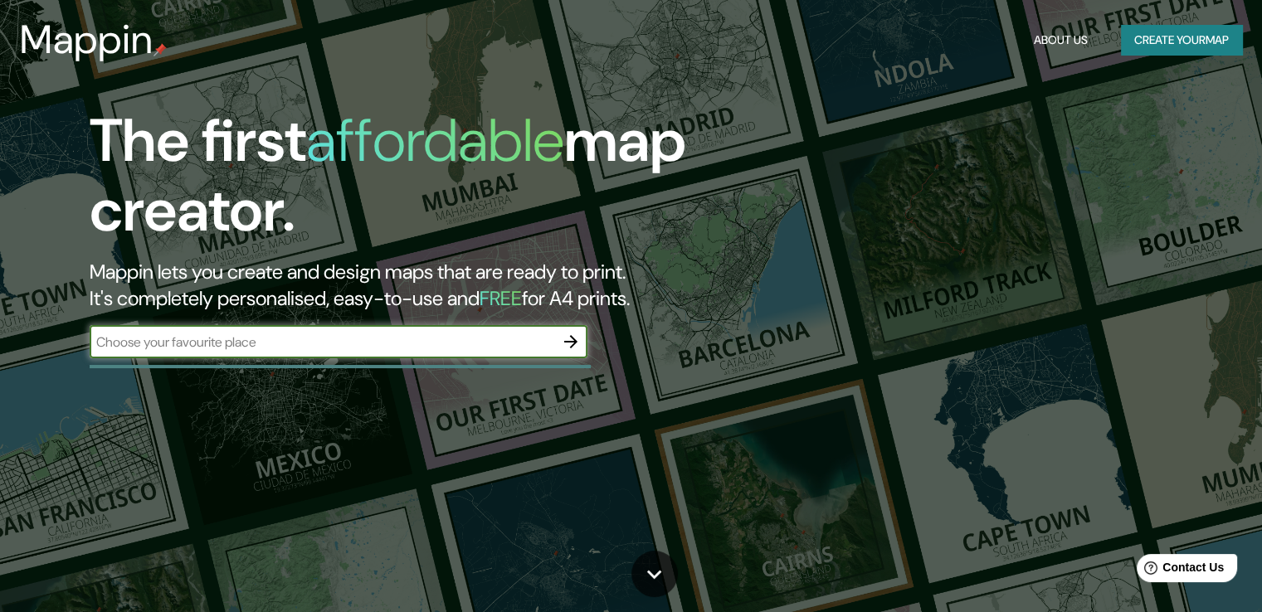
click at [1237, 30] on button "Create your map" at bounding box center [1181, 40] width 121 height 31
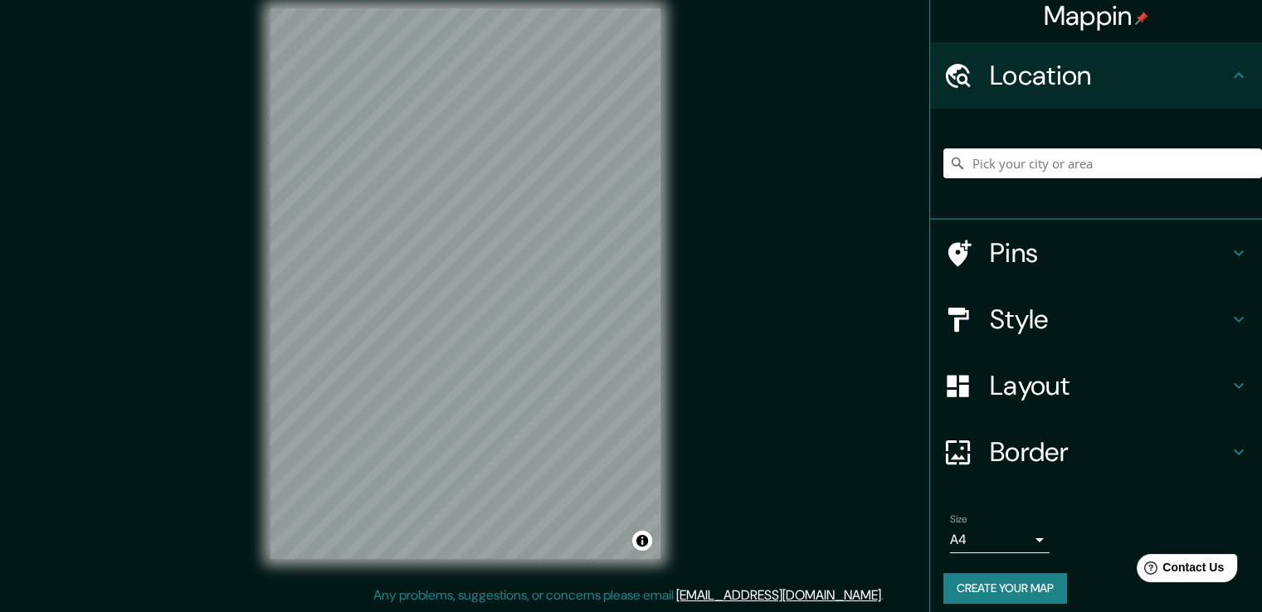
scroll to position [22, 0]
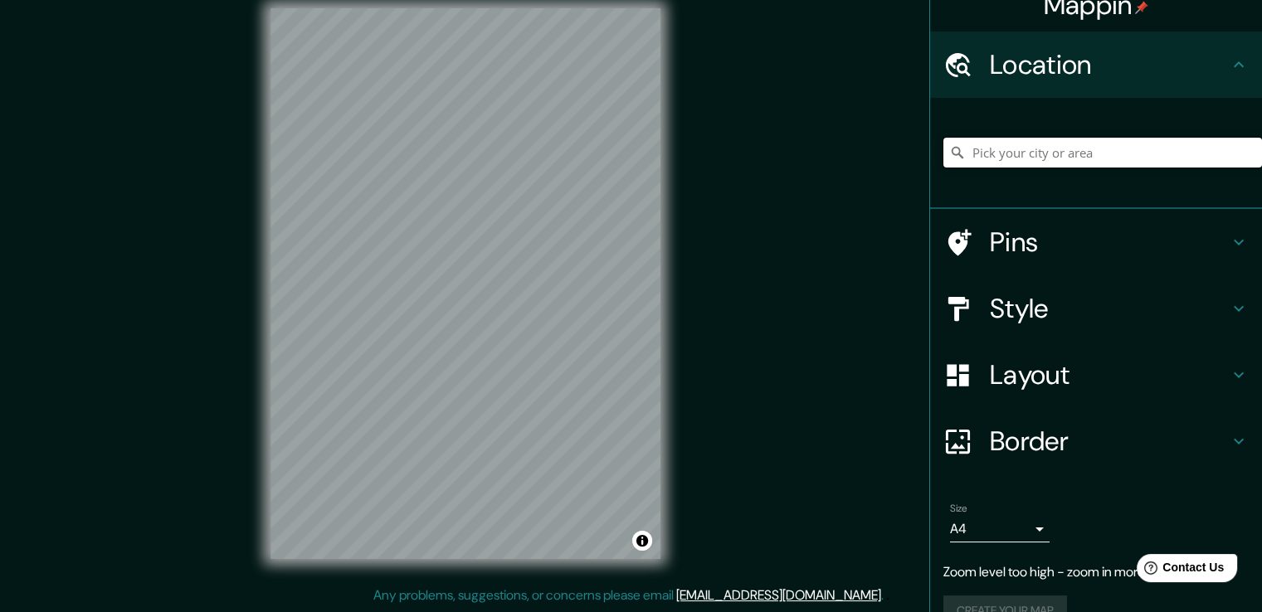
click at [1095, 154] on input "Pick your city or area" at bounding box center [1102, 153] width 319 height 30
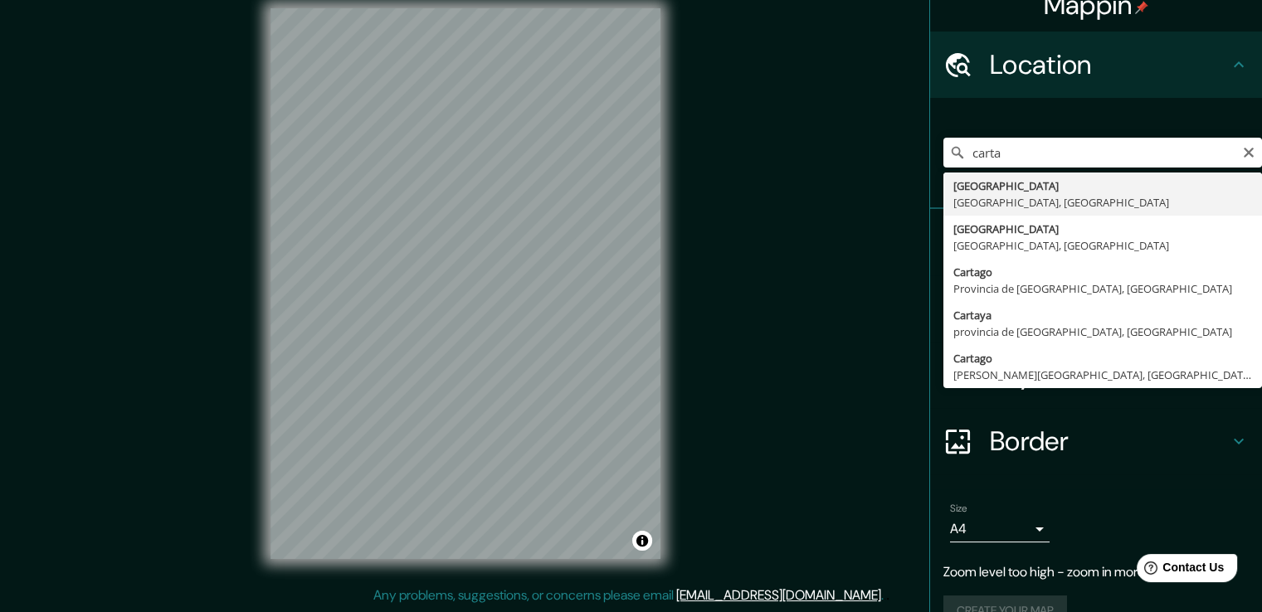
type input "[GEOGRAPHIC_DATA], [GEOGRAPHIC_DATA], [GEOGRAPHIC_DATA]"
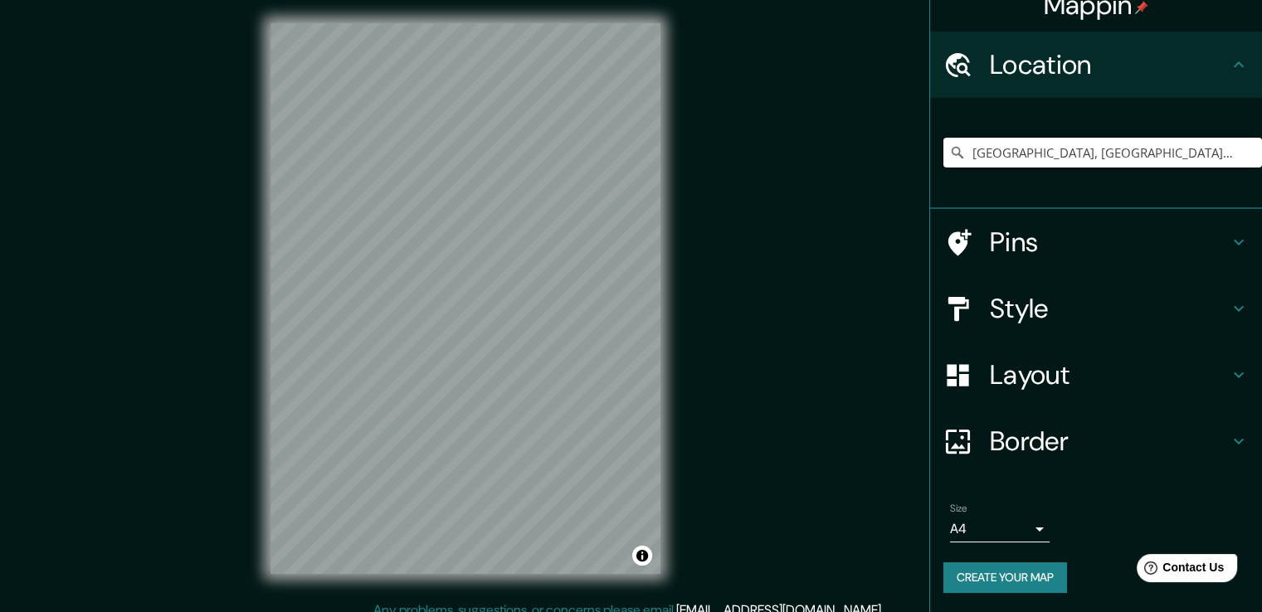
scroll to position [0, 0]
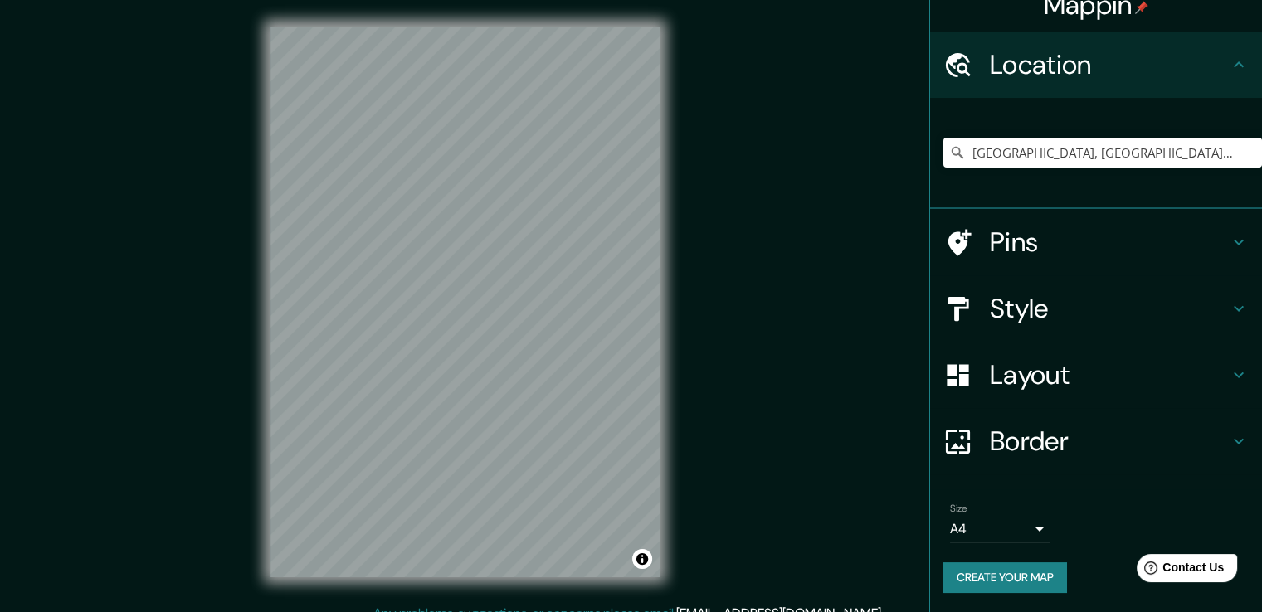
click at [990, 299] on h4 "Style" at bounding box center [1109, 308] width 239 height 33
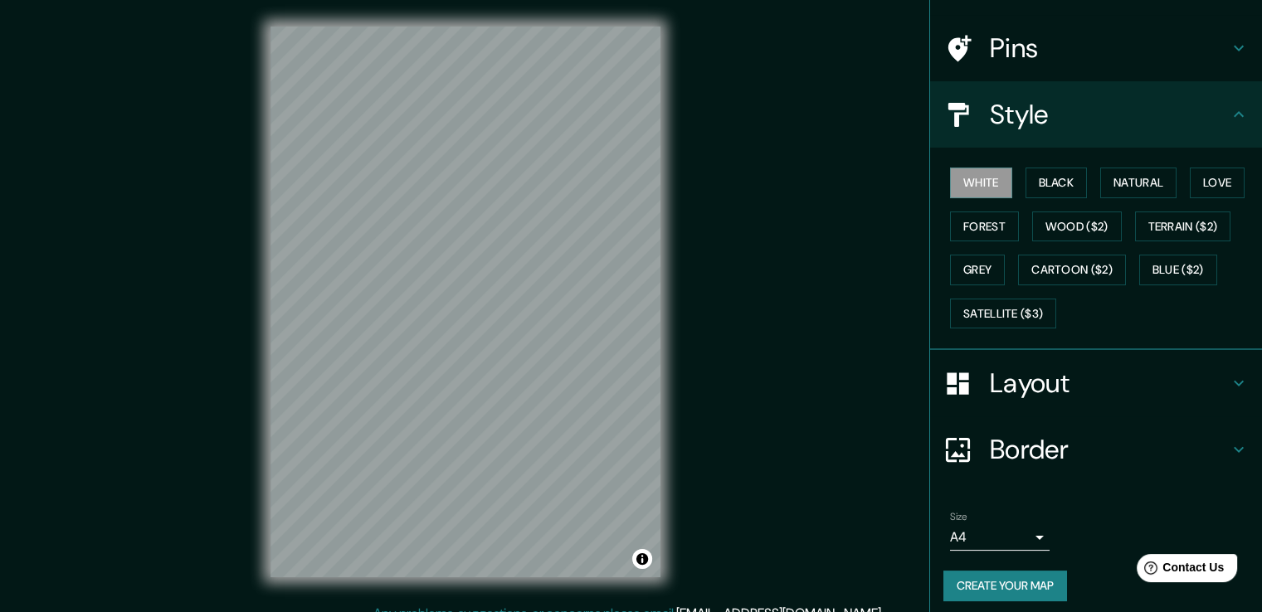
scroll to position [113, 0]
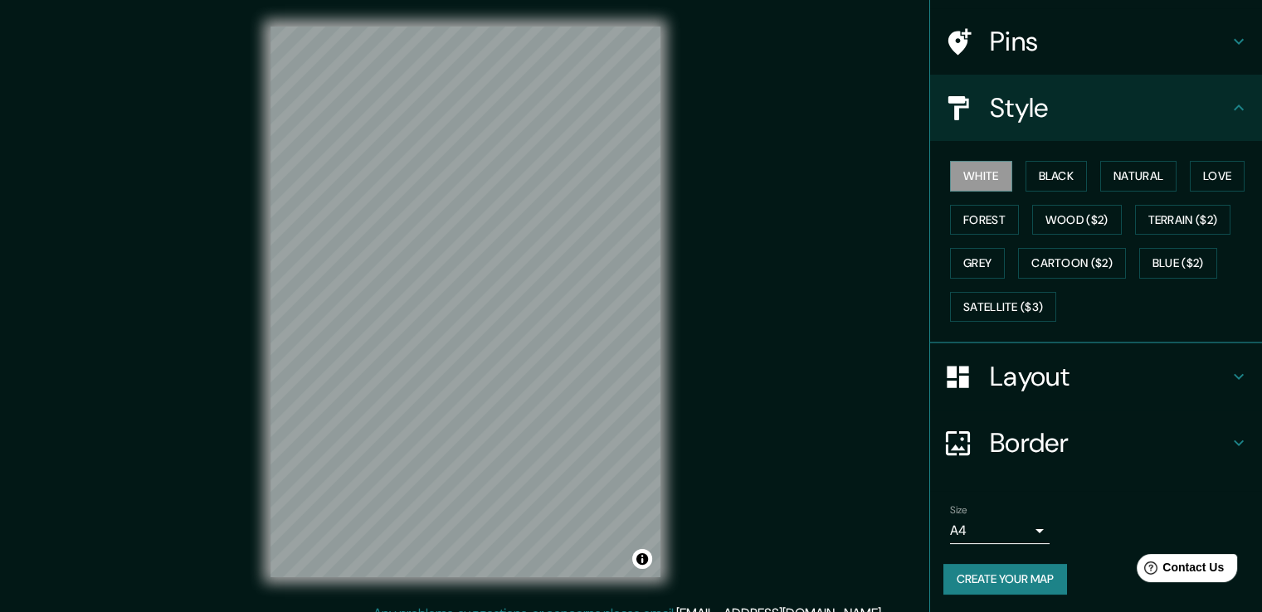
click at [816, 409] on div "Mappin Location Cartagena, Bolívar, Colombia Pins Style White Black Natural Lov…" at bounding box center [631, 315] width 1262 height 630
click at [989, 580] on button "Create your map" at bounding box center [1005, 579] width 124 height 31
click at [844, 256] on div "Mappin Location Cartagena, Bolívar, Colombia Pins Style White Black Natural Lov…" at bounding box center [631, 315] width 1262 height 630
click at [1060, 375] on h4 "Layout" at bounding box center [1109, 376] width 239 height 33
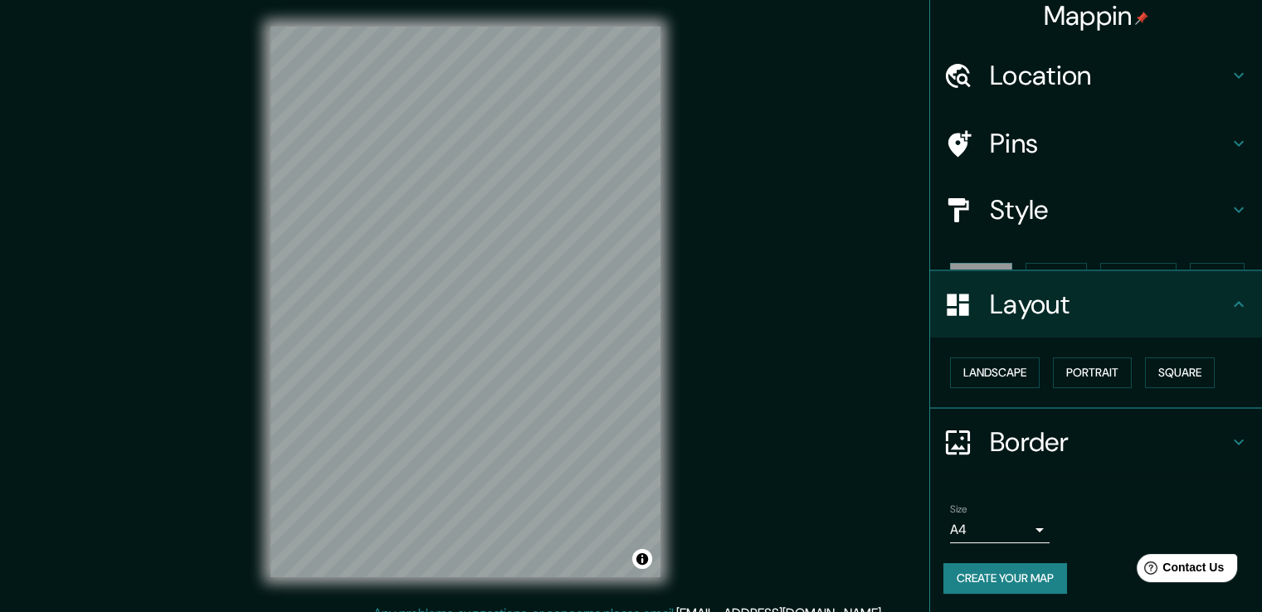
scroll to position [0, 0]
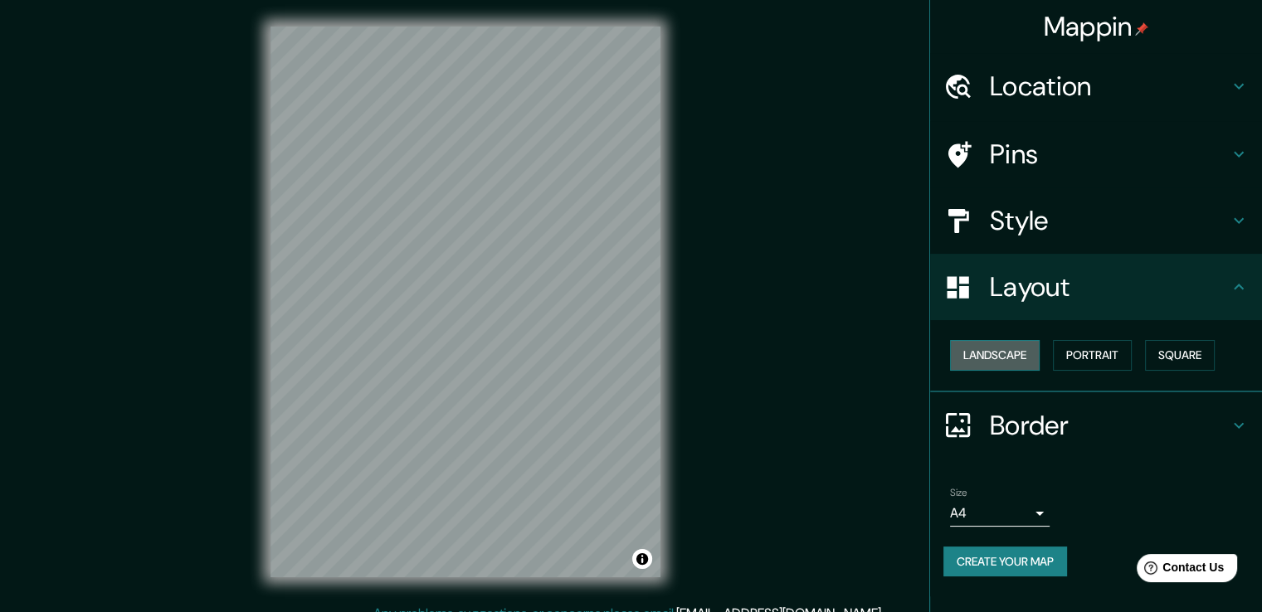
click at [1004, 353] on button "Landscape" at bounding box center [995, 355] width 90 height 31
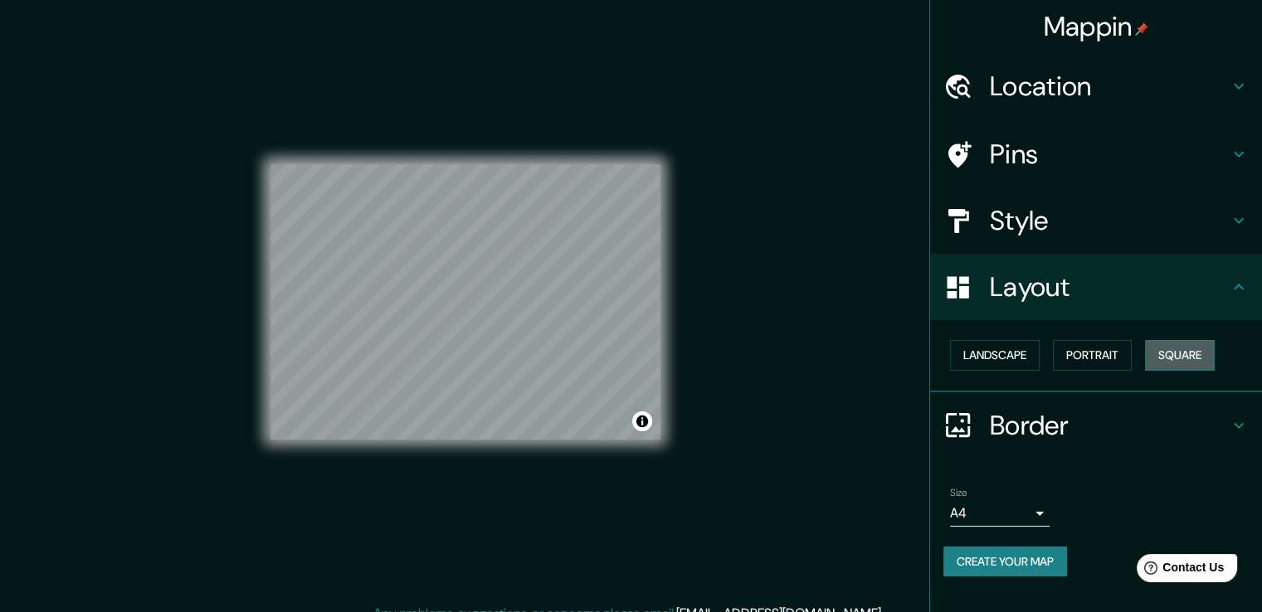
click at [1165, 354] on button "Square" at bounding box center [1180, 355] width 70 height 31
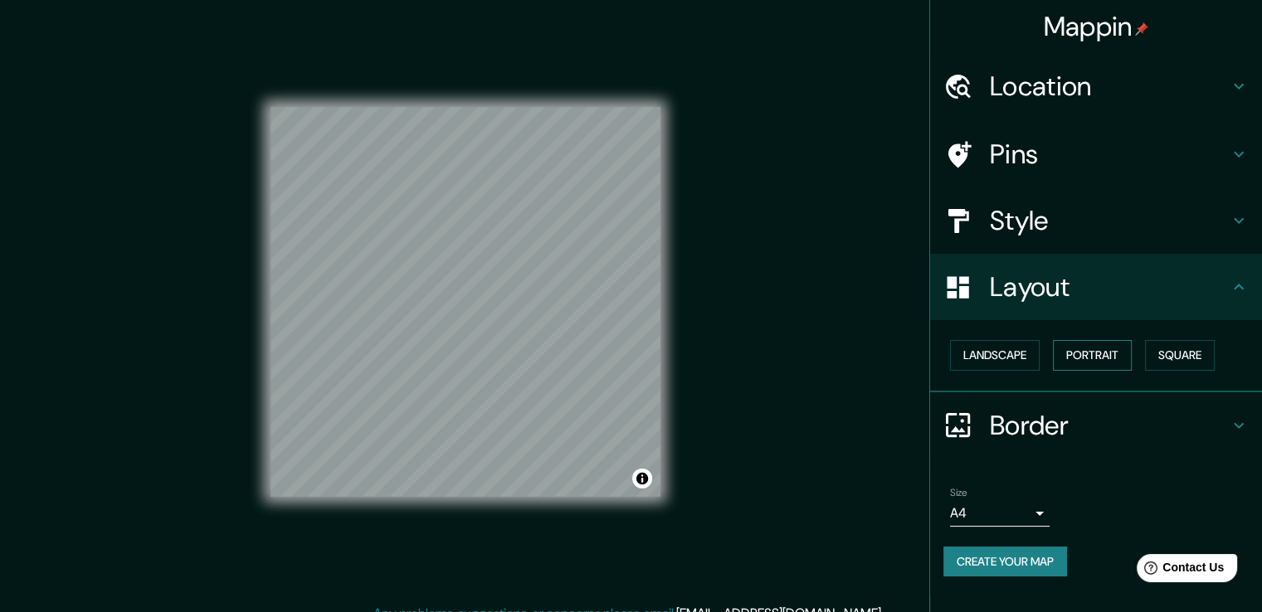
click at [1084, 351] on button "Portrait" at bounding box center [1092, 355] width 79 height 31
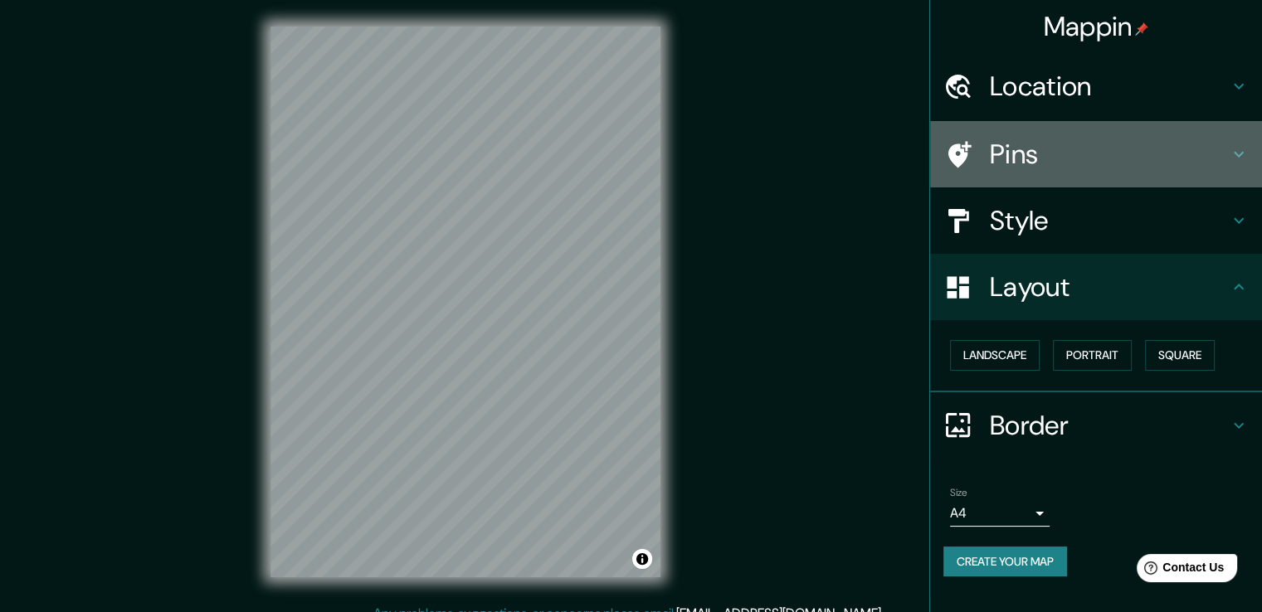
click at [1003, 162] on h4 "Pins" at bounding box center [1109, 154] width 239 height 33
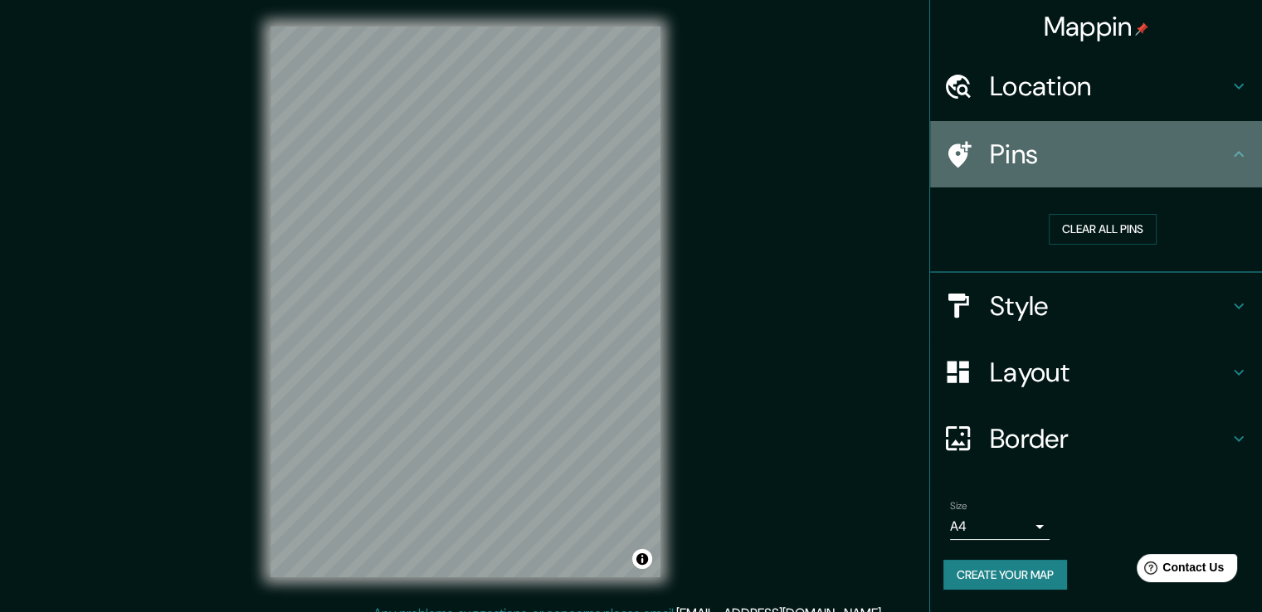
click at [959, 151] on icon at bounding box center [959, 154] width 23 height 27
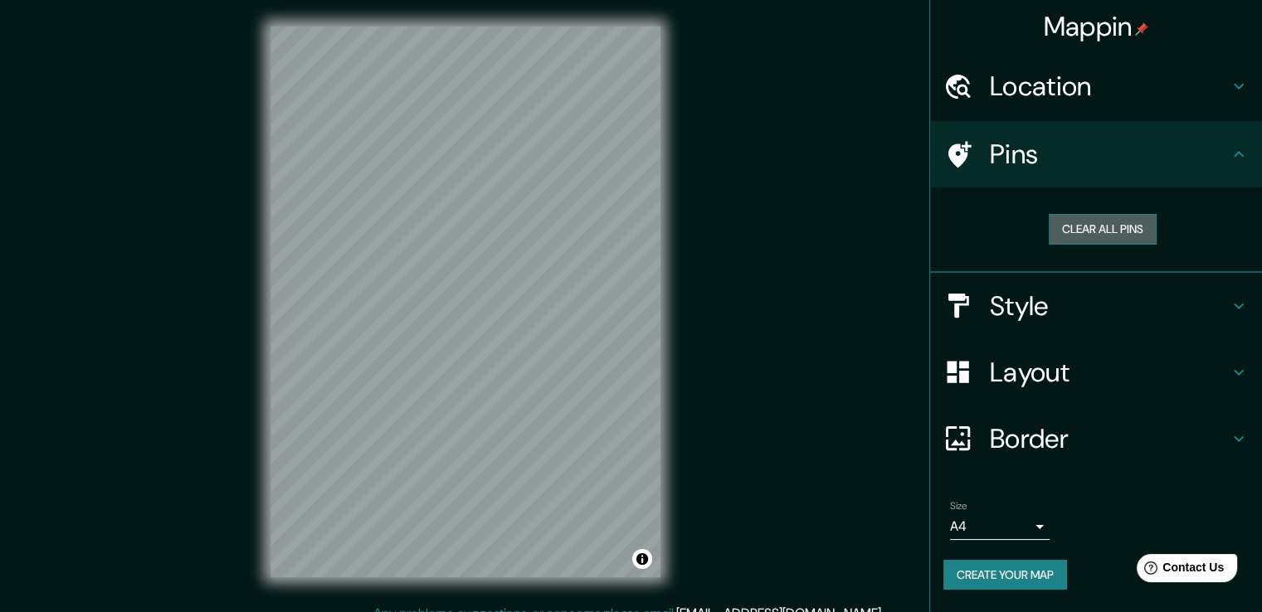
click at [1053, 231] on button "Clear all pins" at bounding box center [1103, 229] width 108 height 31
click at [1025, 149] on h4 "Pins" at bounding box center [1109, 154] width 239 height 33
click at [1238, 162] on icon at bounding box center [1239, 154] width 20 height 20
click at [1238, 160] on icon at bounding box center [1239, 154] width 20 height 20
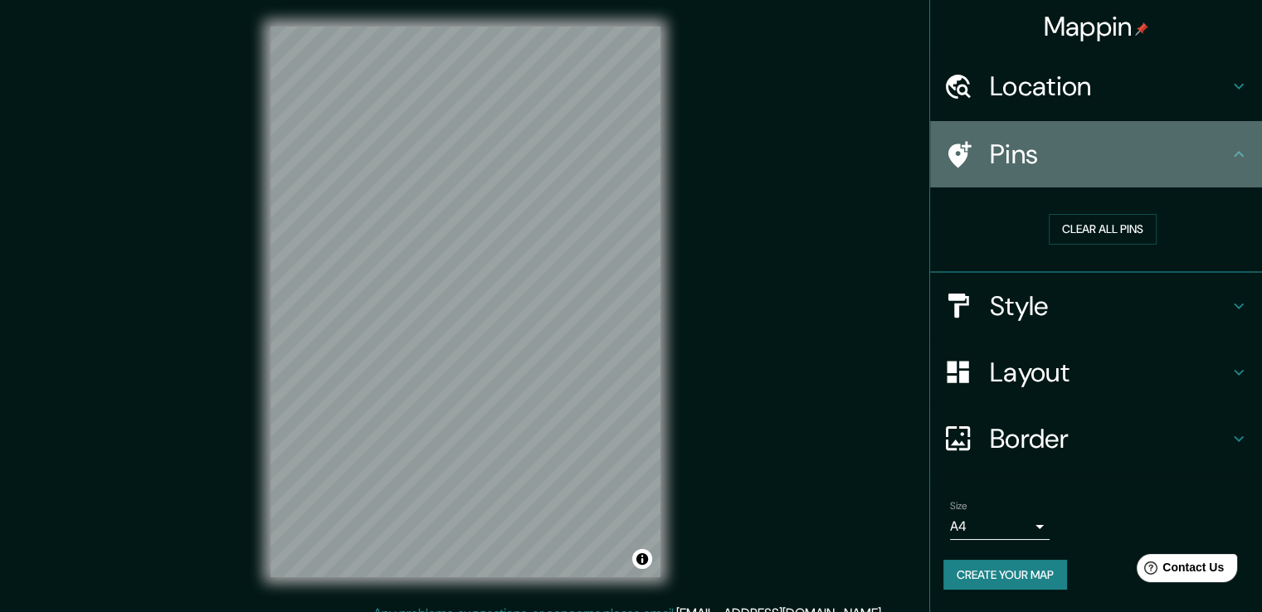
click at [1237, 154] on icon at bounding box center [1239, 154] width 20 height 20
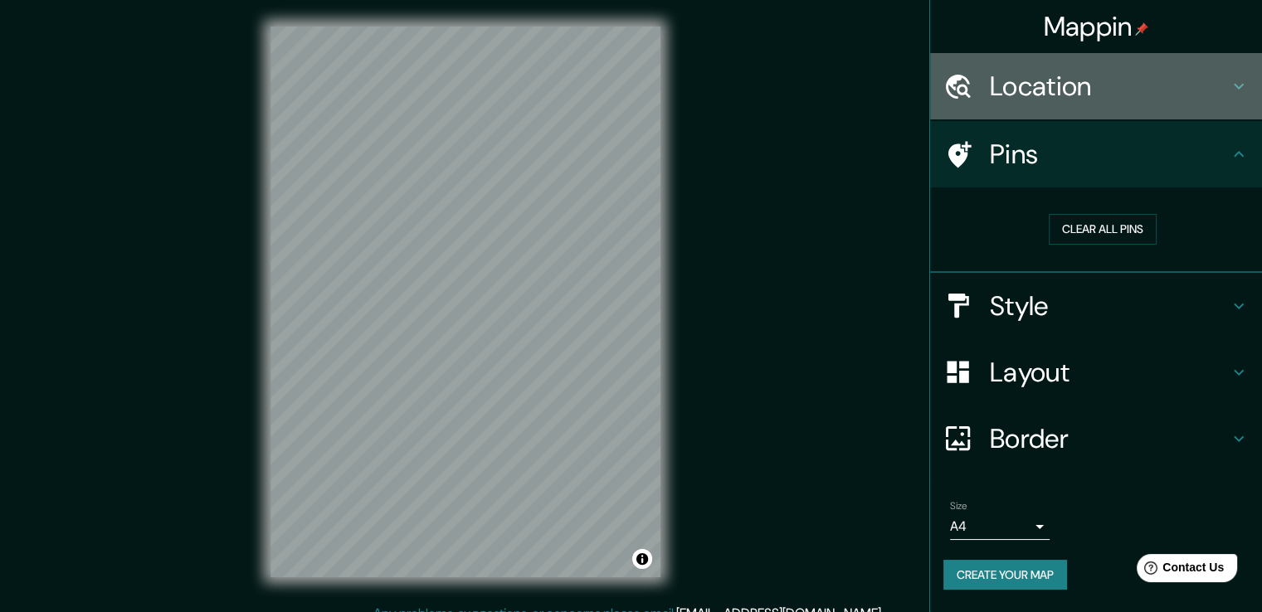
click at [1123, 80] on h4 "Location" at bounding box center [1109, 86] width 239 height 33
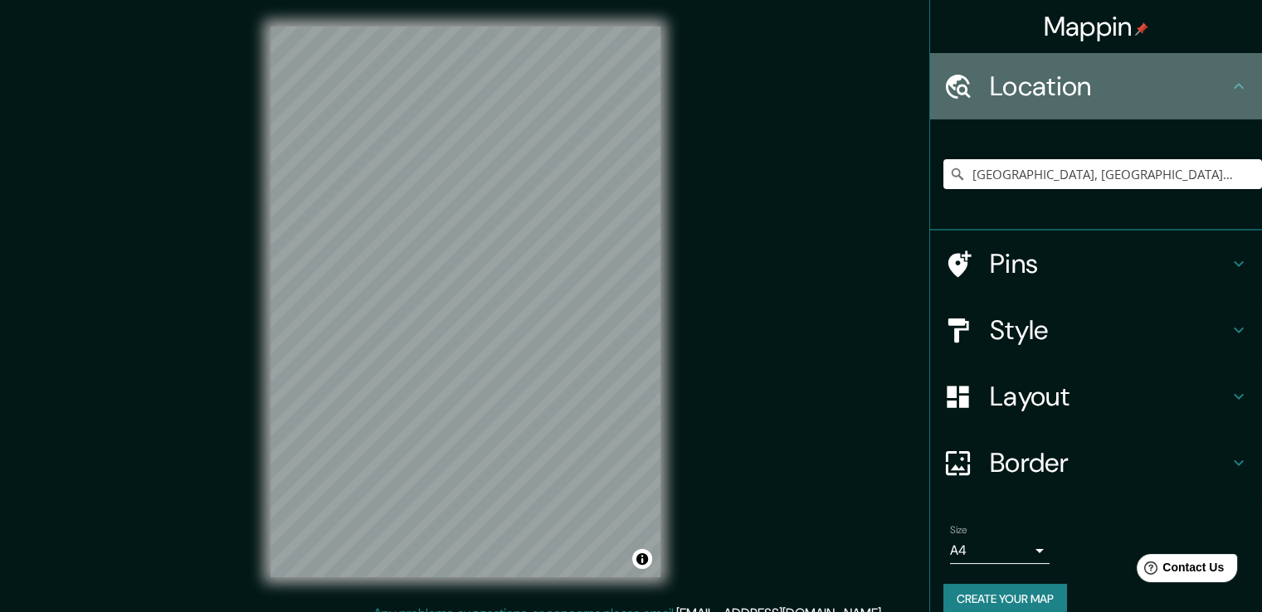
click at [1123, 80] on h4 "Location" at bounding box center [1109, 86] width 239 height 33
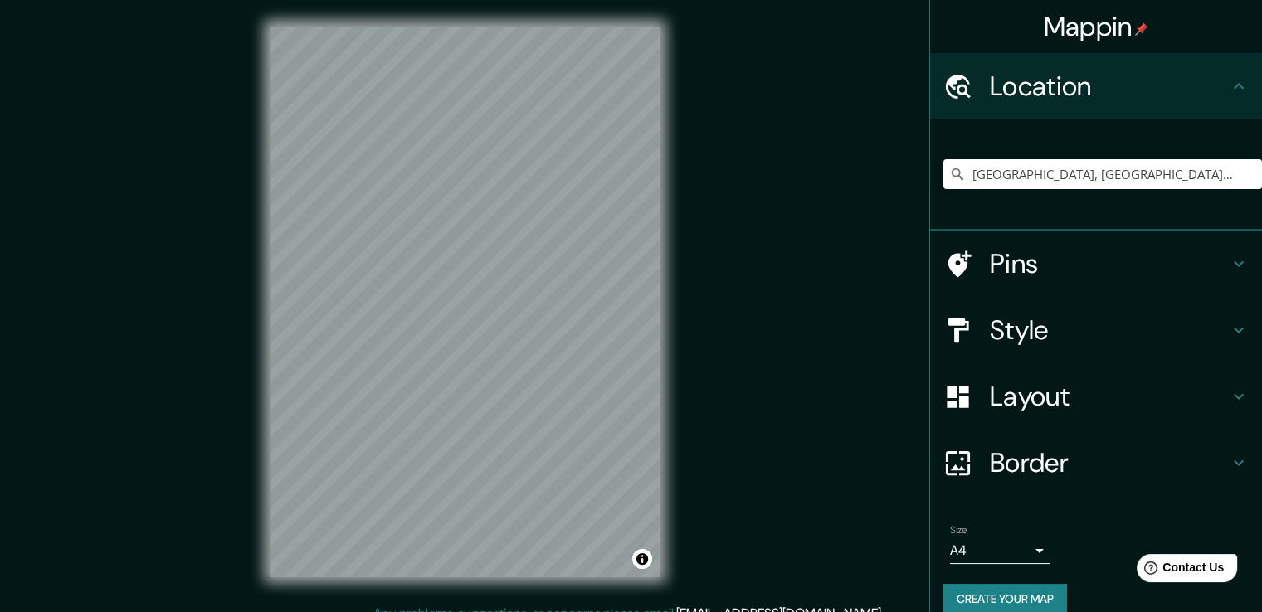
click at [1229, 327] on icon at bounding box center [1239, 330] width 20 height 20
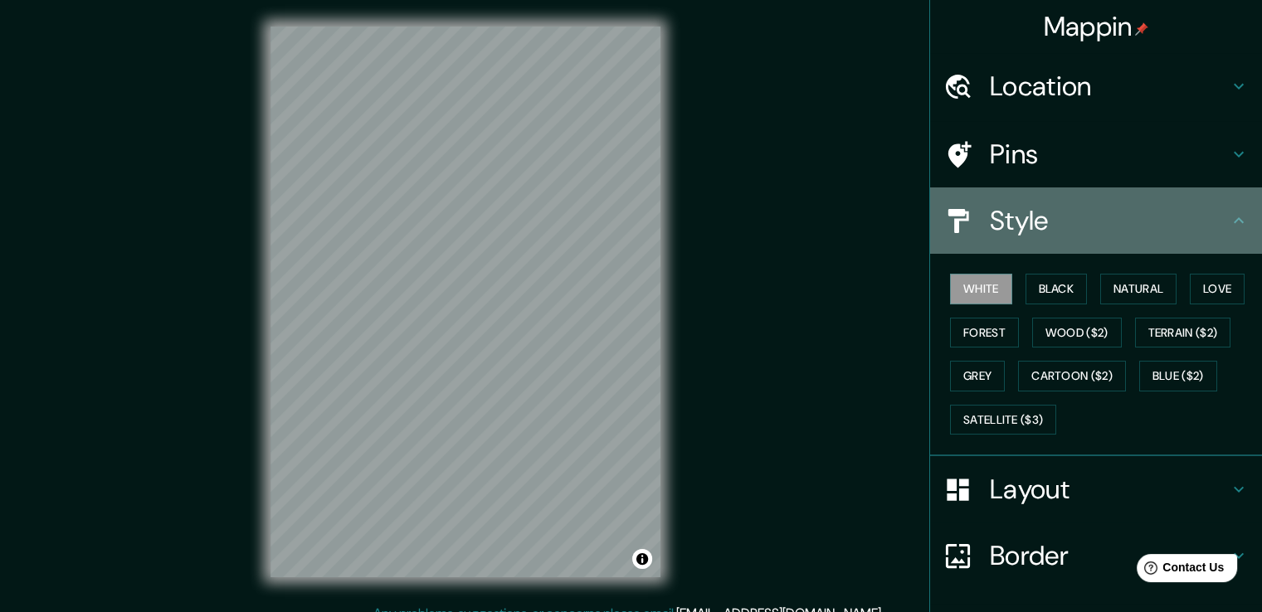
click at [1229, 221] on icon at bounding box center [1239, 221] width 20 height 20
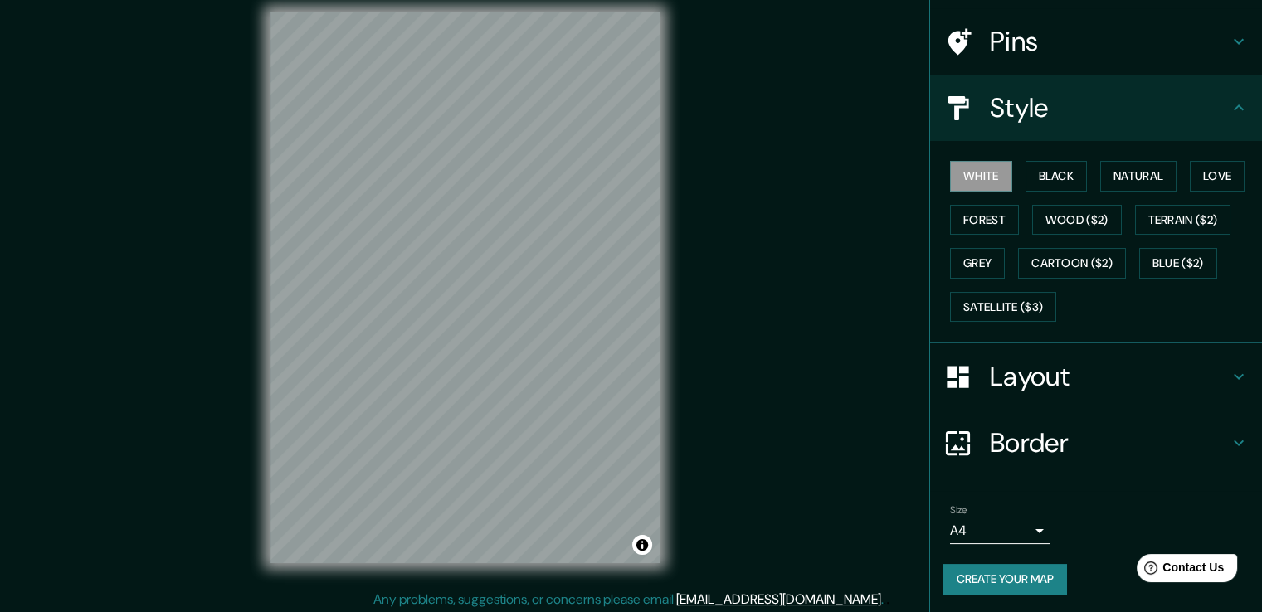
scroll to position [18, 0]
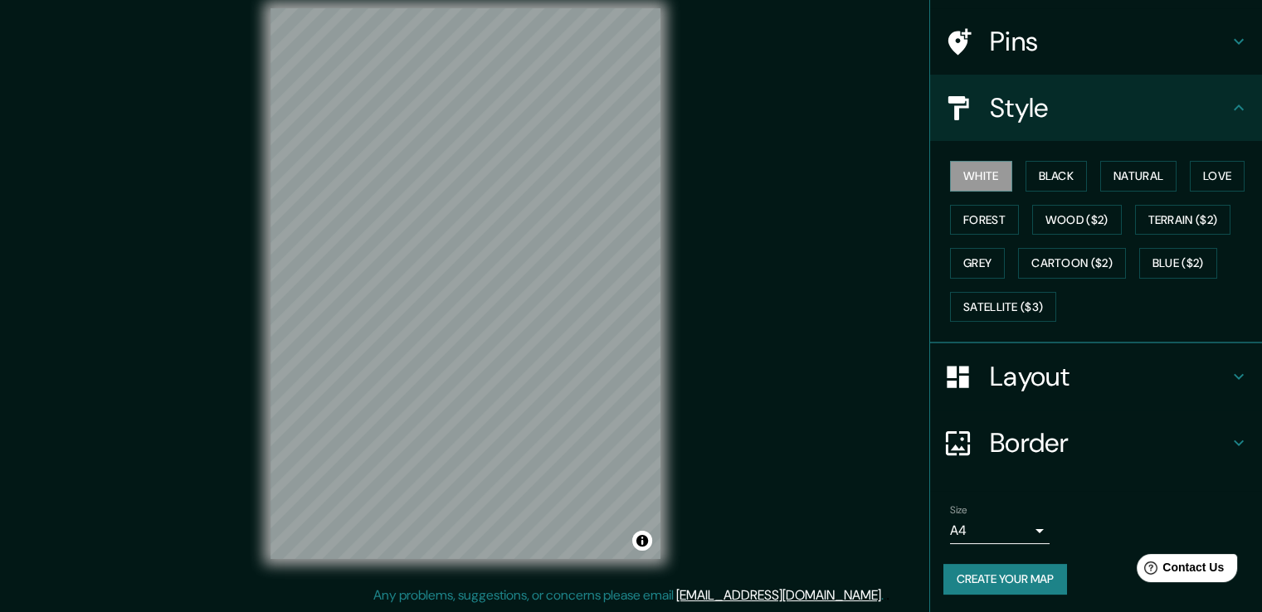
click at [990, 580] on button "Create your map" at bounding box center [1005, 579] width 124 height 31
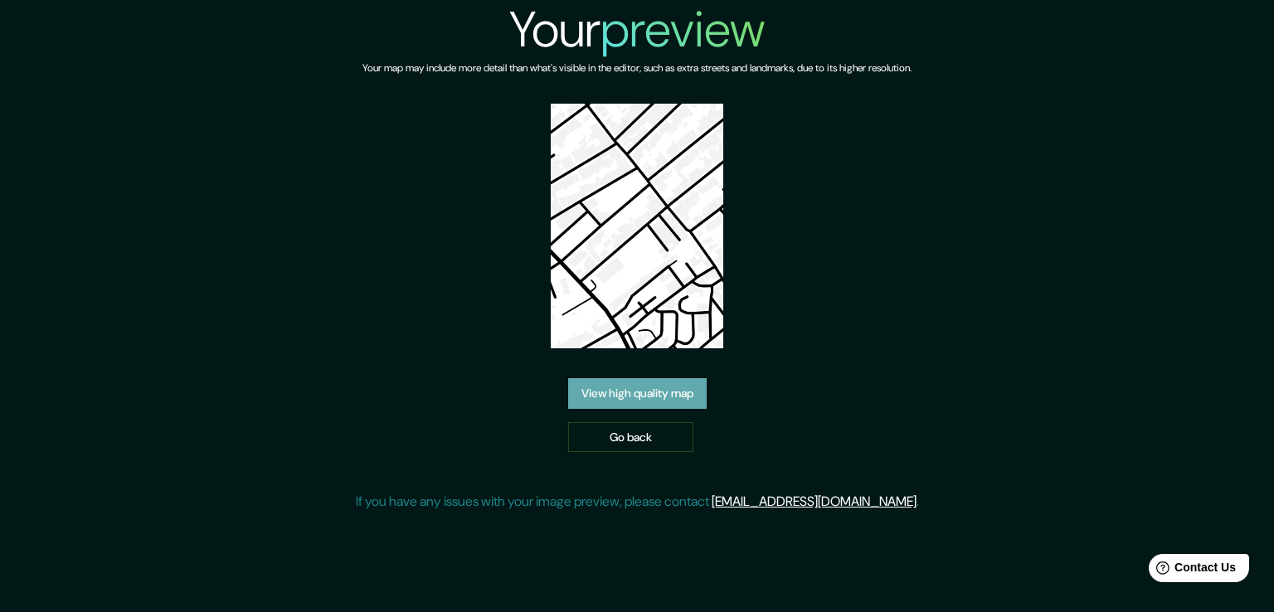
click at [684, 392] on link "View high quality map" at bounding box center [637, 393] width 139 height 31
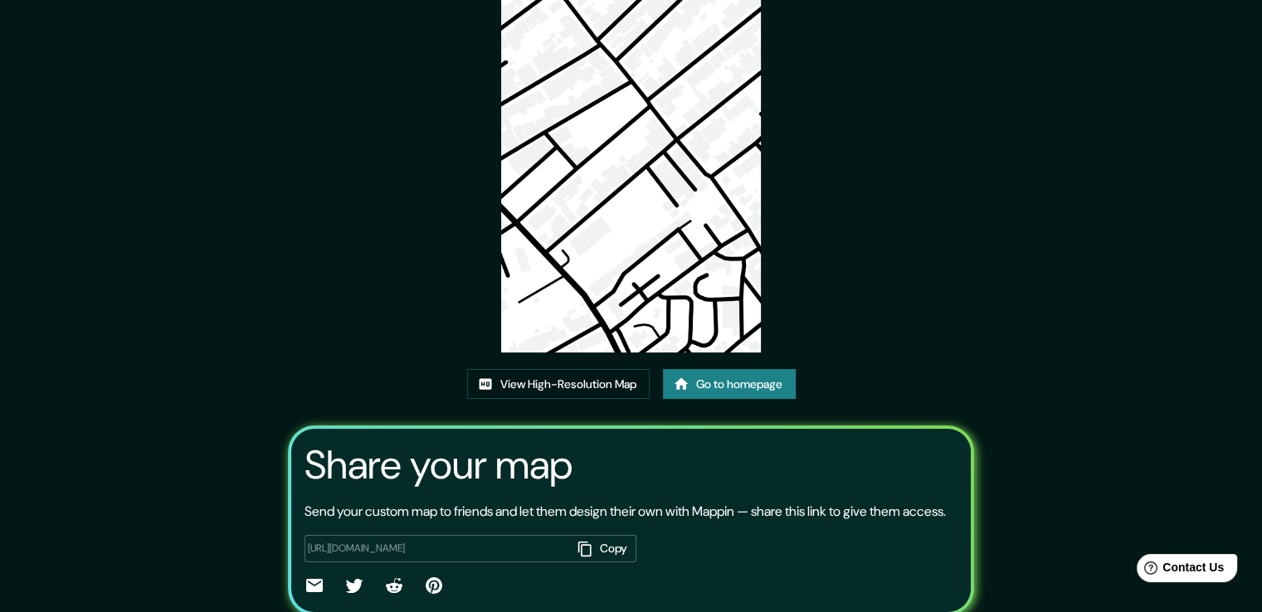
scroll to position [169, 0]
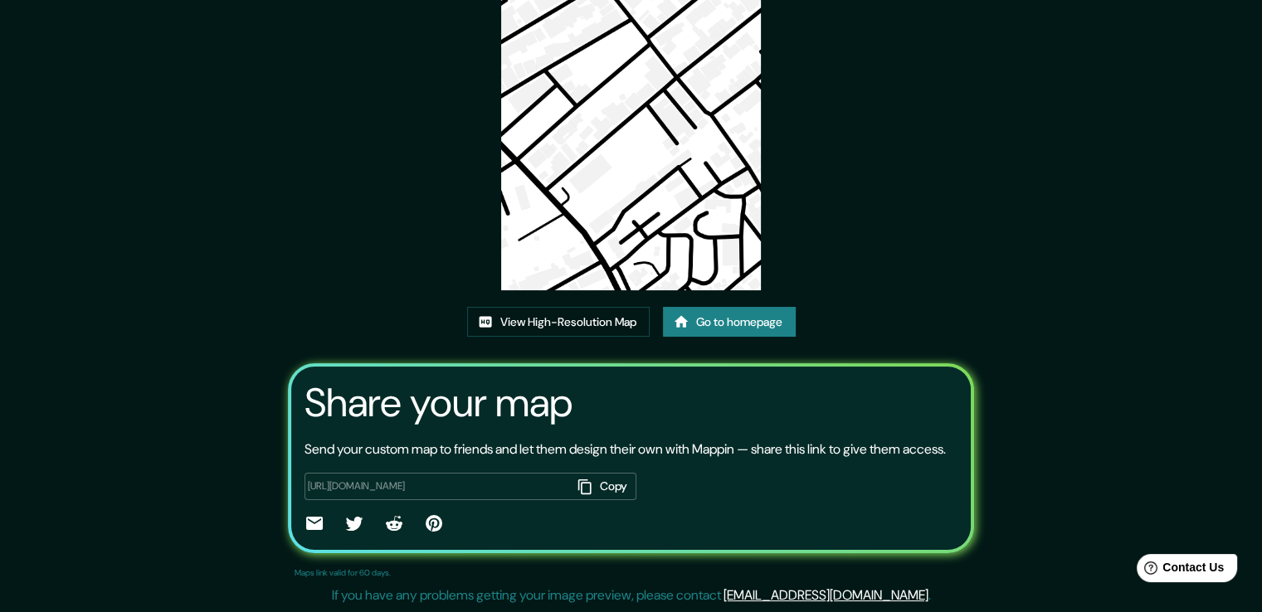
click at [583, 490] on icon "button" at bounding box center [585, 487] width 17 height 17
click at [787, 307] on link "Go to homepage" at bounding box center [729, 322] width 133 height 31
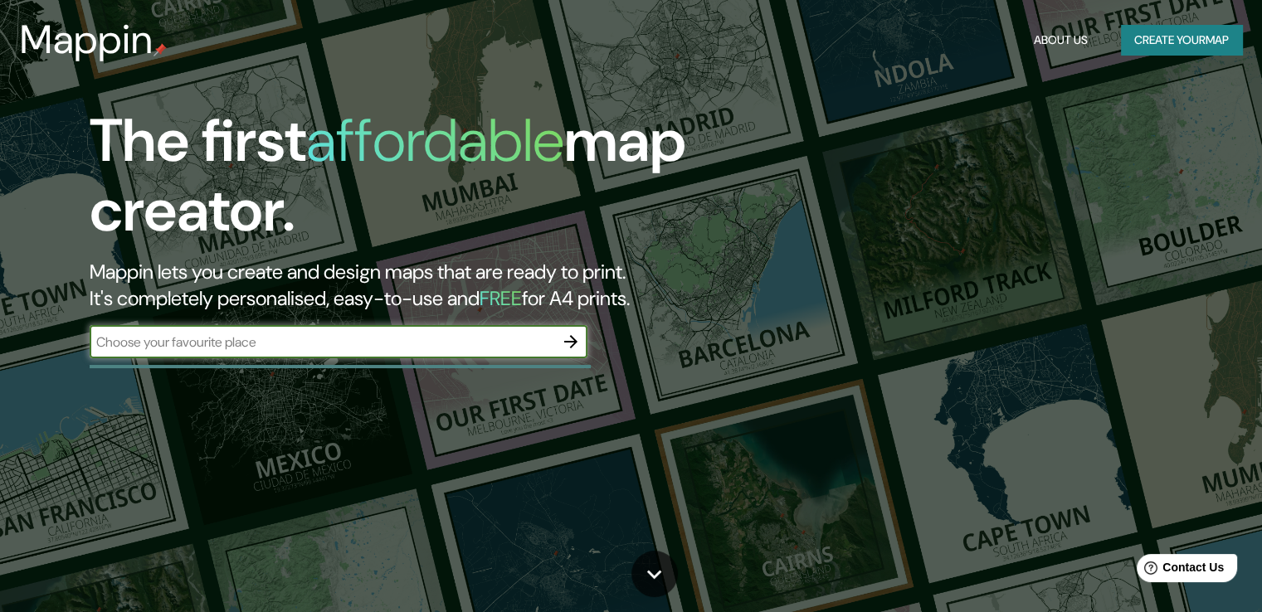
click at [581, 335] on button "button" at bounding box center [570, 341] width 33 height 33
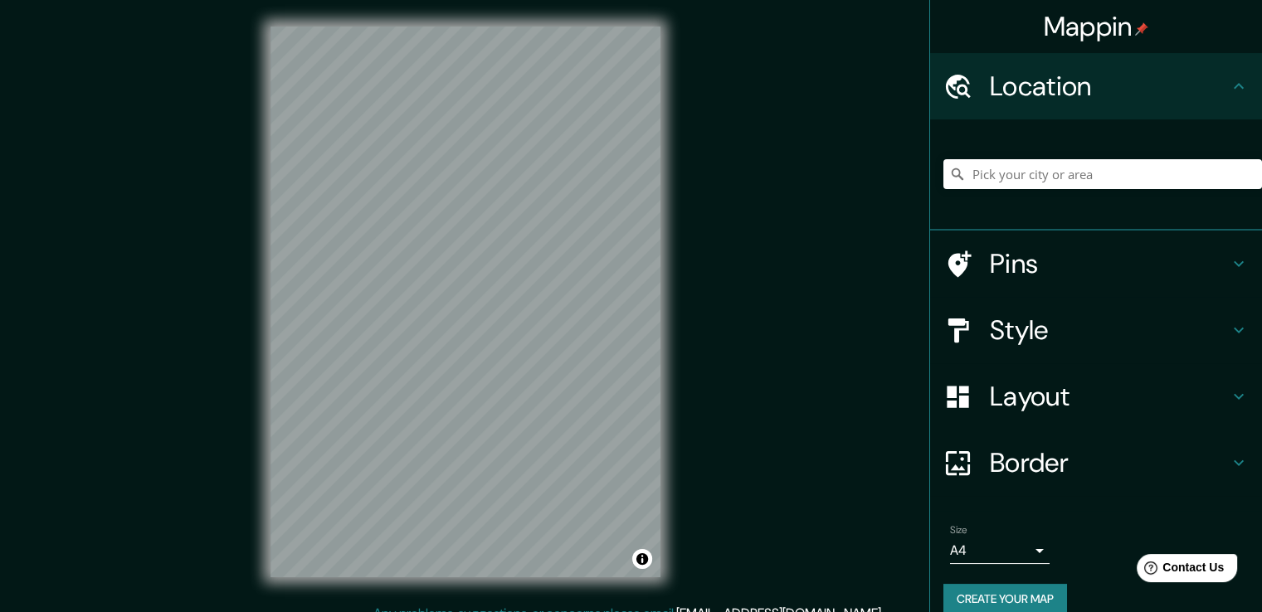
scroll to position [22, 0]
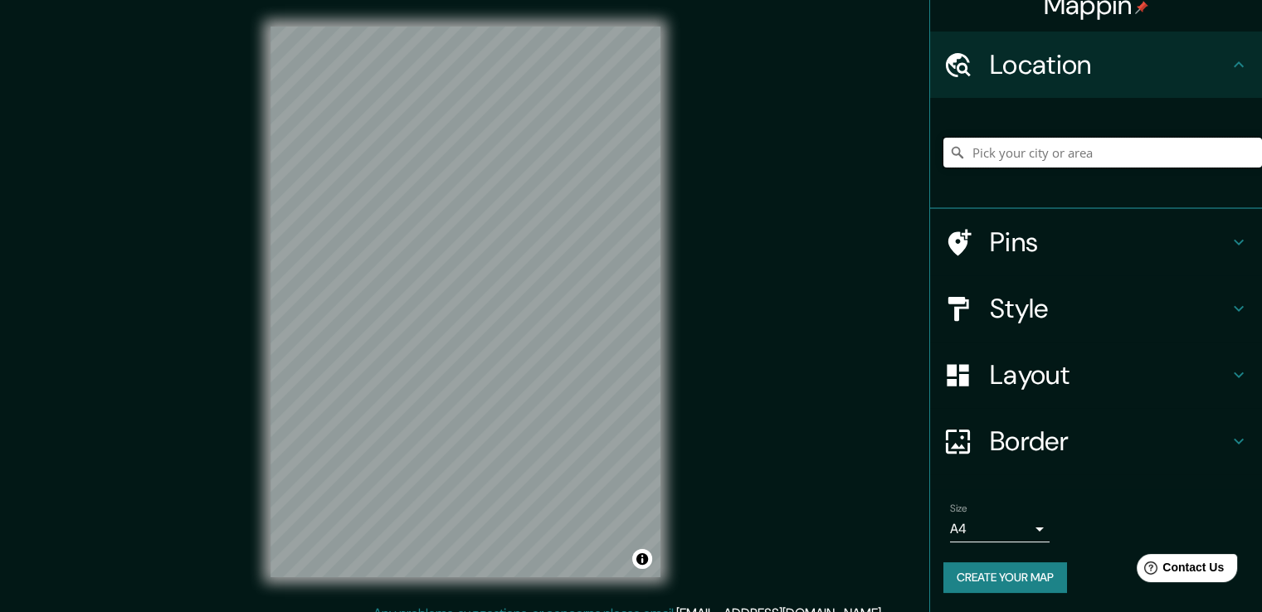
click at [1100, 154] on input "Pick your city or area" at bounding box center [1102, 153] width 319 height 30
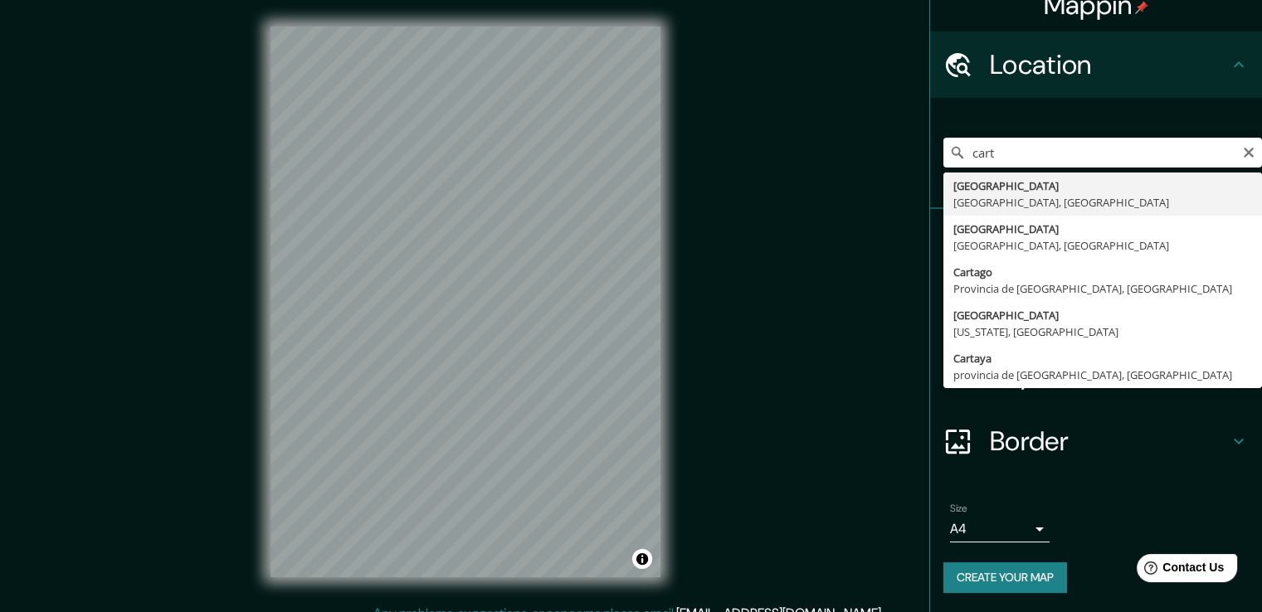
type input "[GEOGRAPHIC_DATA], [GEOGRAPHIC_DATA], [GEOGRAPHIC_DATA]"
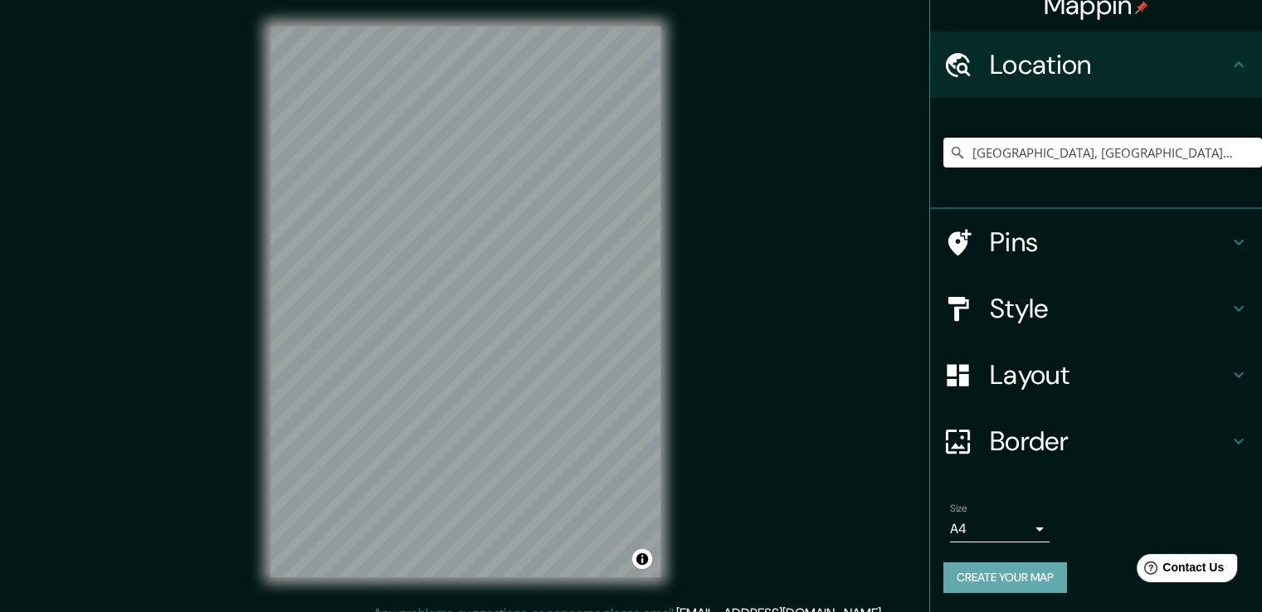
click at [974, 575] on button "Create your map" at bounding box center [1005, 577] width 124 height 31
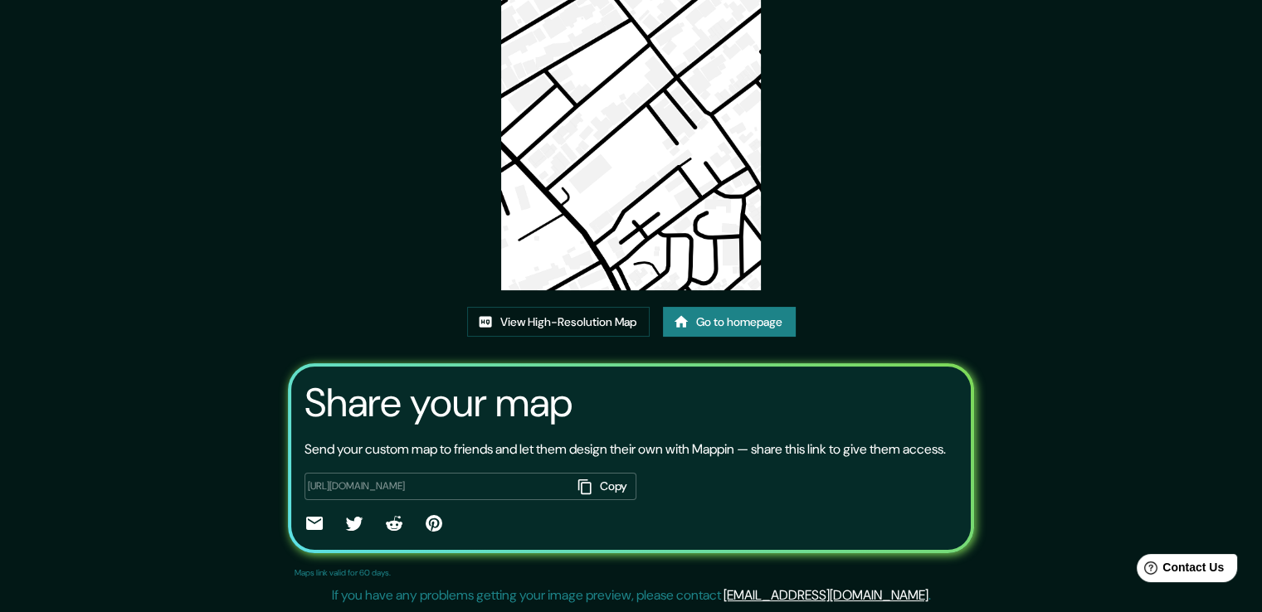
scroll to position [169, 0]
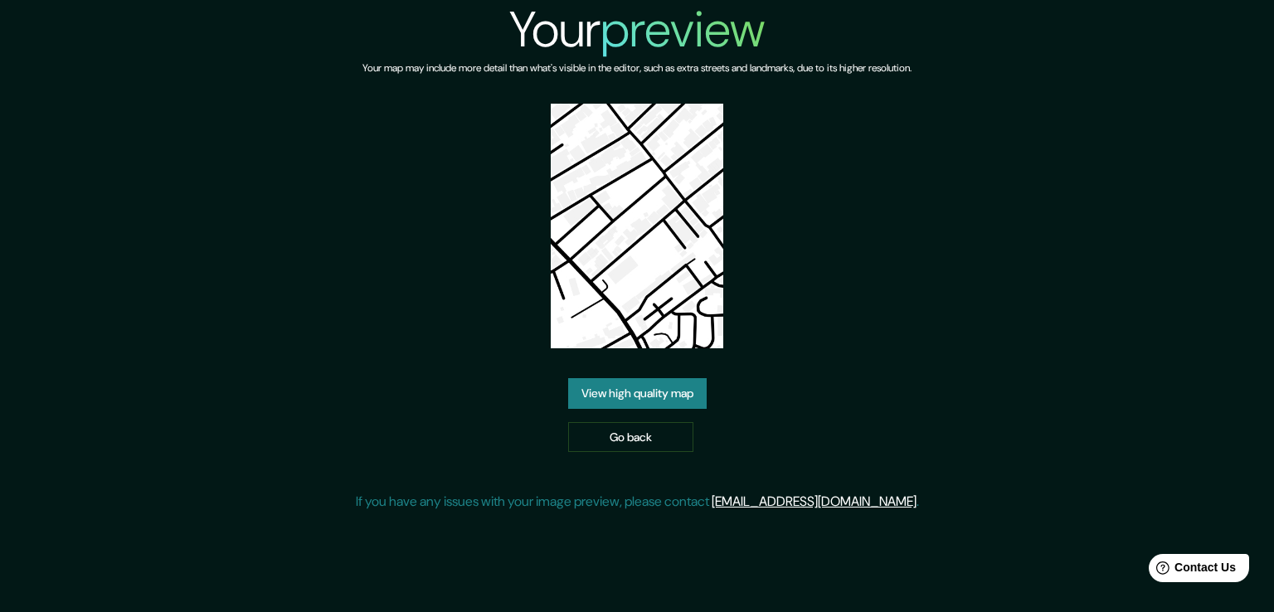
click at [1253, 65] on div "Your preview Your map may include more detail than what's visible in the editor…" at bounding box center [637, 262] width 1274 height 525
click at [594, 256] on img at bounding box center [637, 226] width 173 height 245
click at [675, 446] on link "Go back" at bounding box center [630, 437] width 125 height 31
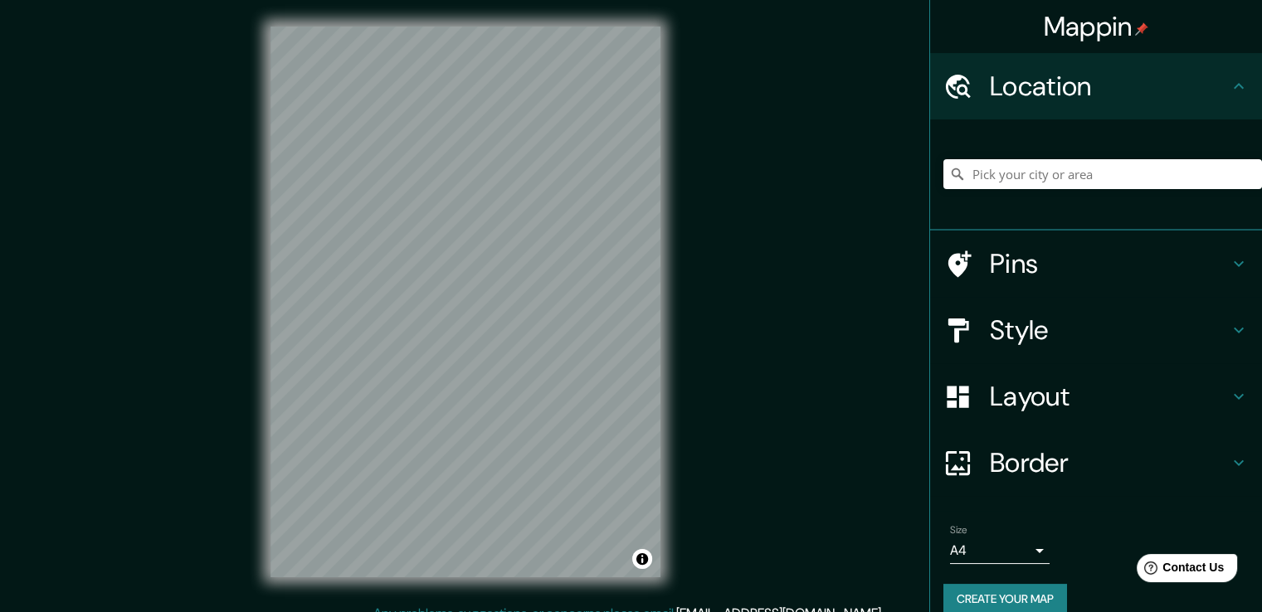
click at [1110, 392] on h4 "Layout" at bounding box center [1109, 396] width 239 height 33
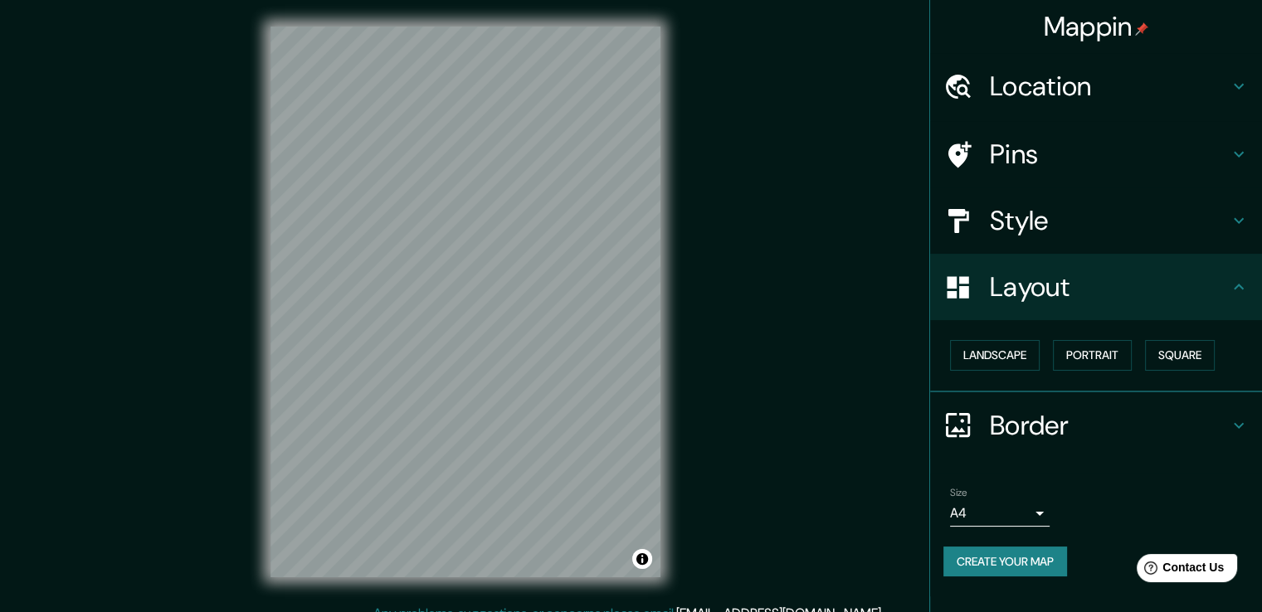
click at [1046, 229] on h4 "Style" at bounding box center [1109, 220] width 239 height 33
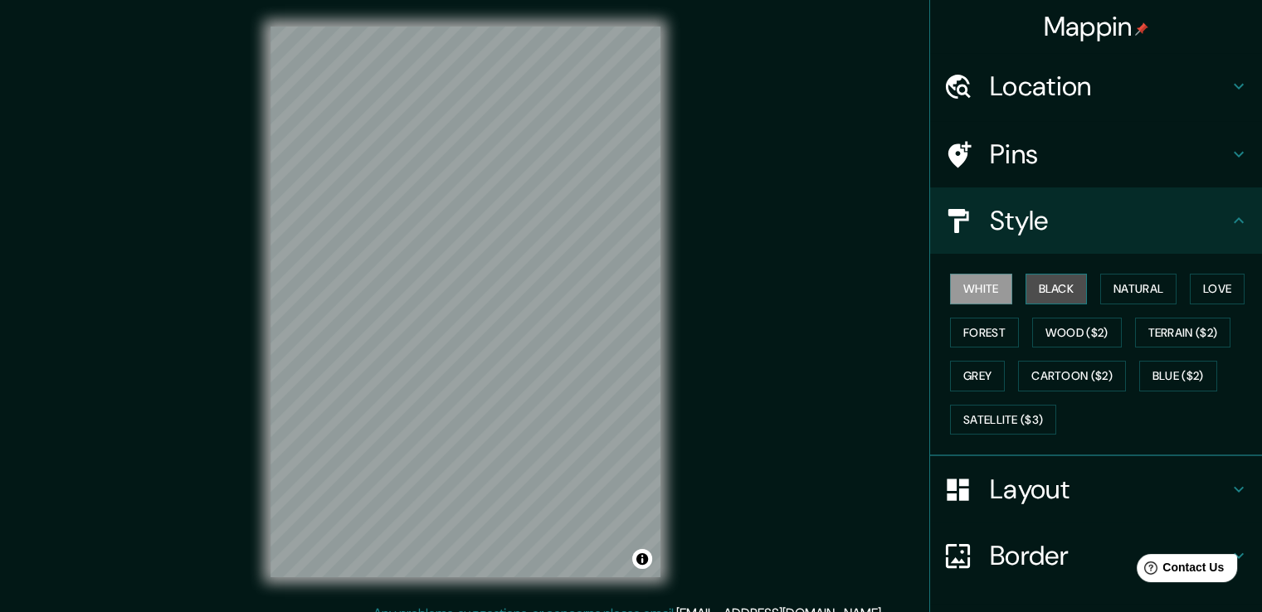
click at [1046, 282] on button "Black" at bounding box center [1056, 289] width 62 height 31
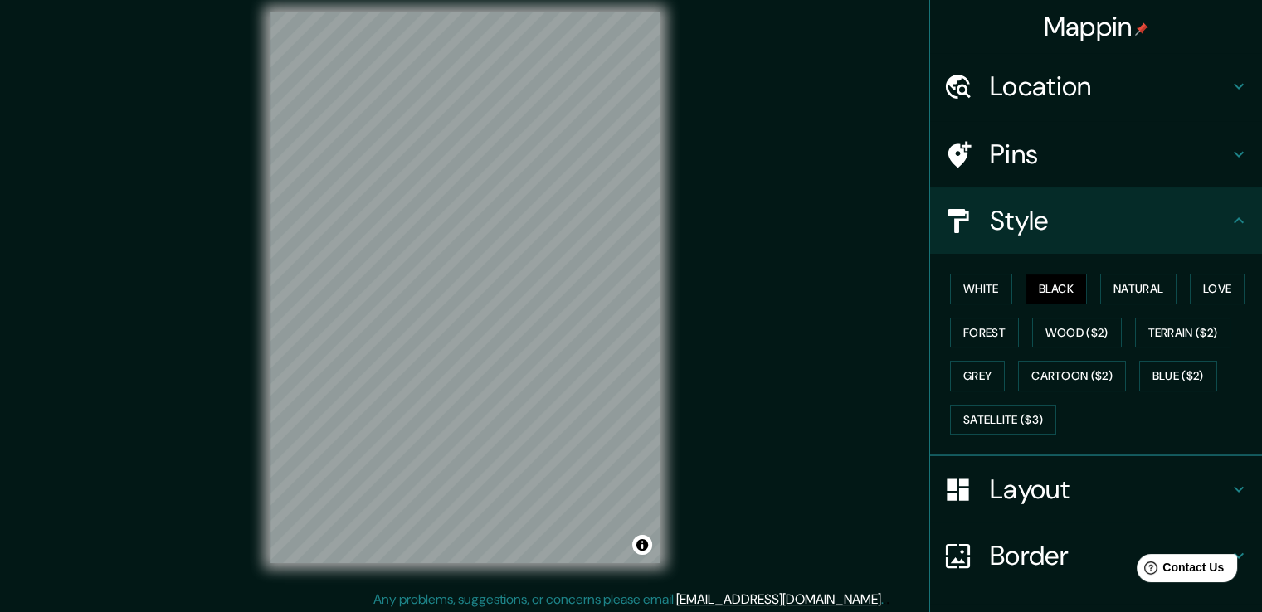
scroll to position [18, 0]
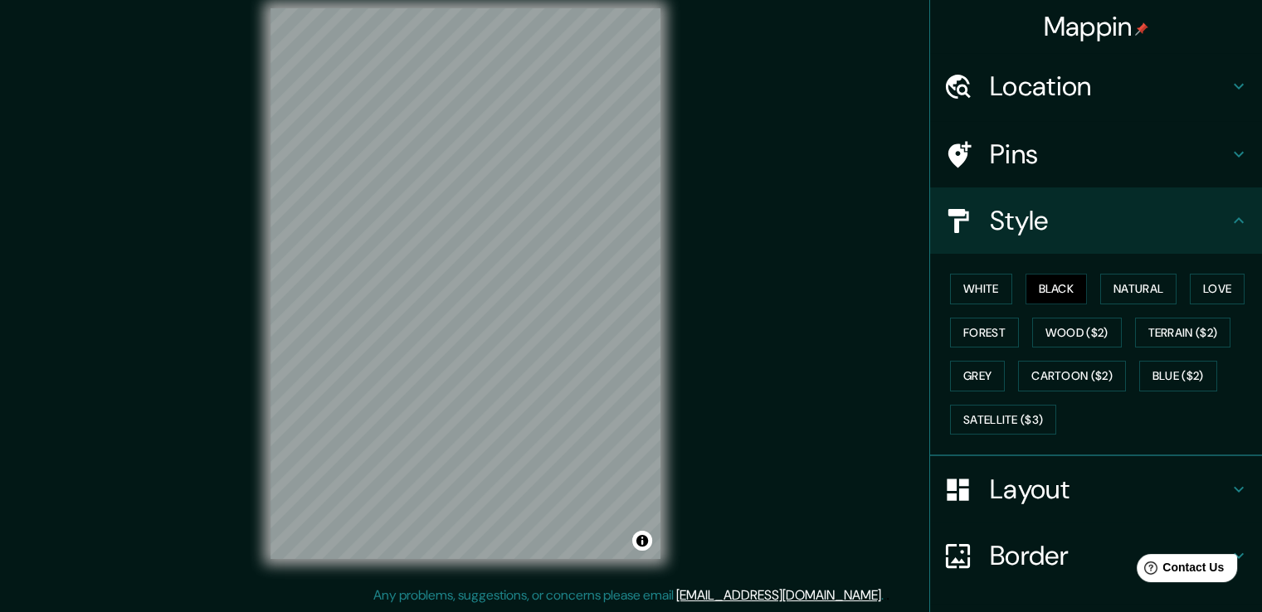
click at [1090, 83] on h4 "Location" at bounding box center [1109, 86] width 239 height 33
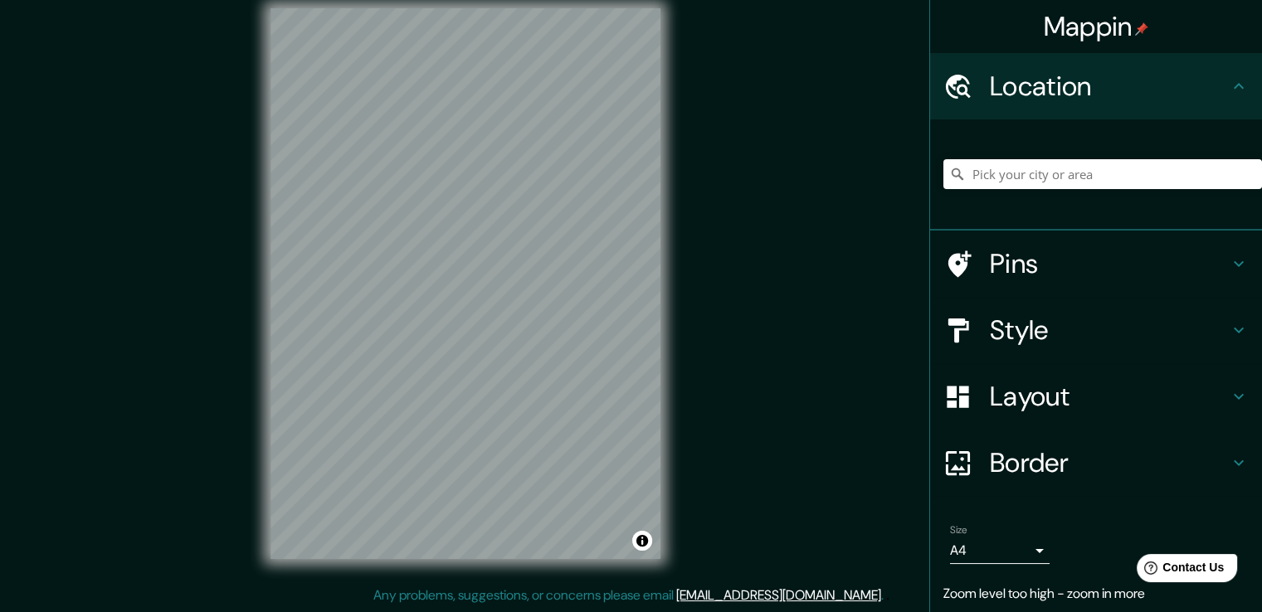
click at [1027, 157] on div at bounding box center [1102, 174] width 319 height 83
click at [1039, 168] on input "Pick your city or area" at bounding box center [1102, 174] width 319 height 30
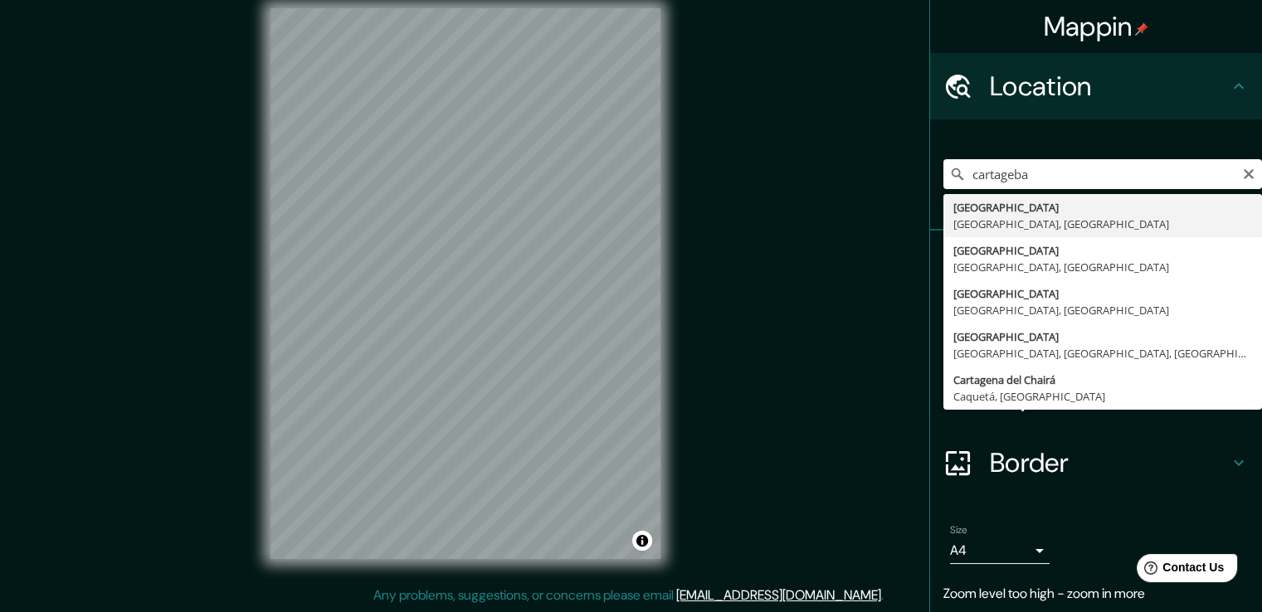
type input "[GEOGRAPHIC_DATA], [GEOGRAPHIC_DATA], [GEOGRAPHIC_DATA]"
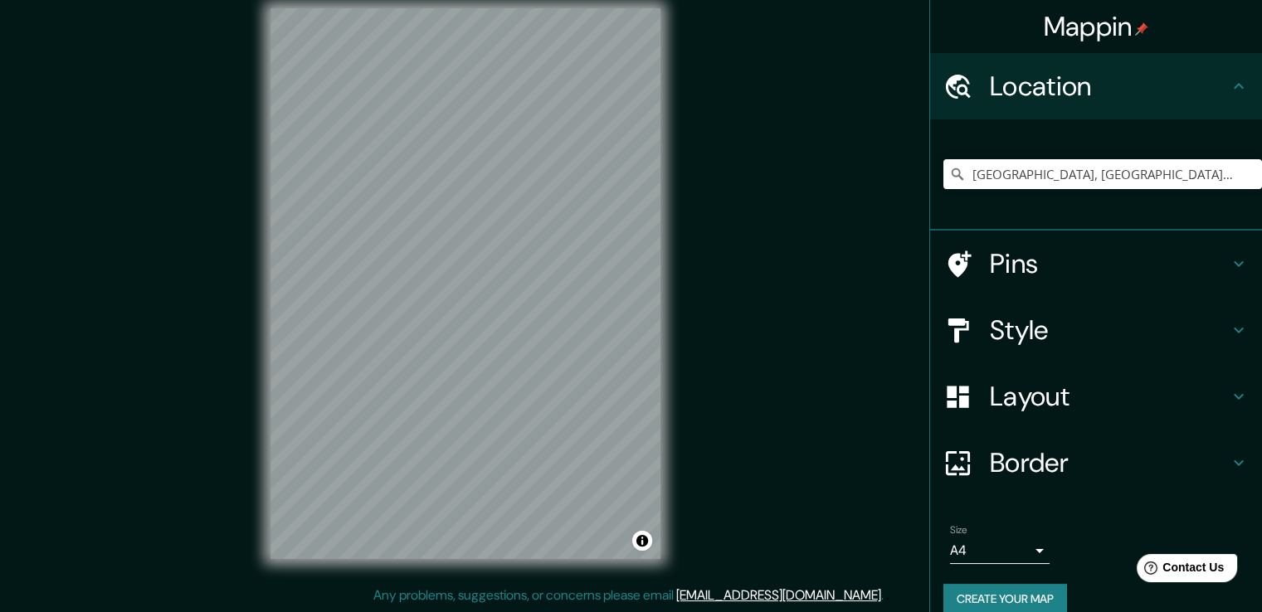
click at [1023, 591] on button "Create your map" at bounding box center [1005, 599] width 124 height 31
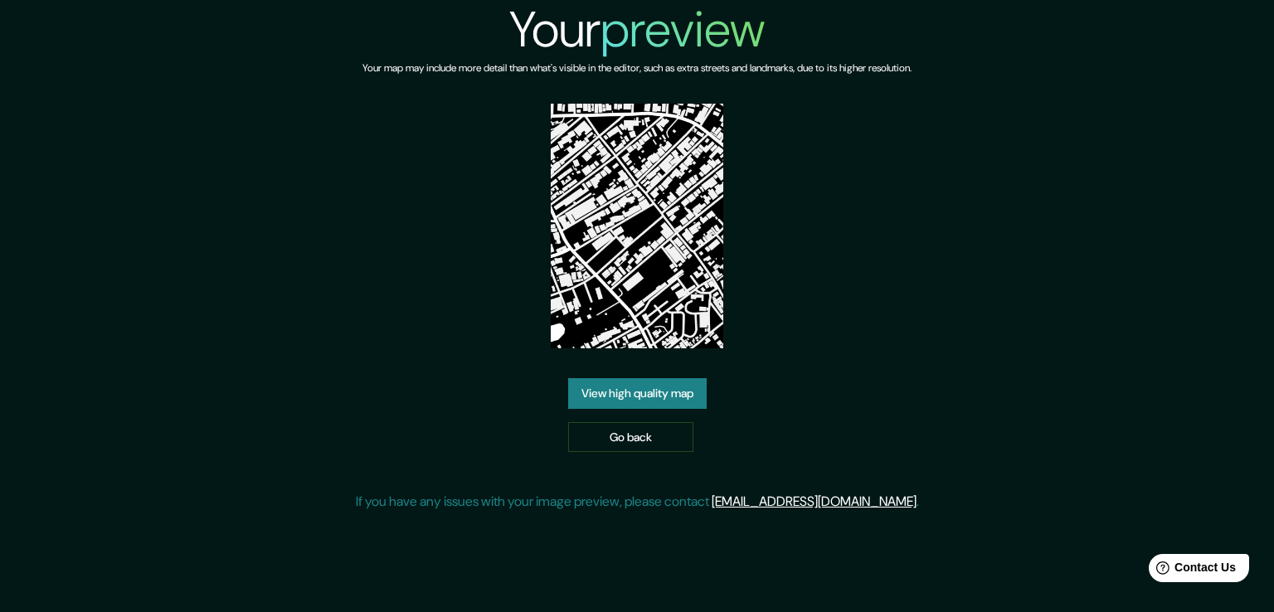
click at [667, 395] on link "View high quality map" at bounding box center [637, 393] width 139 height 31
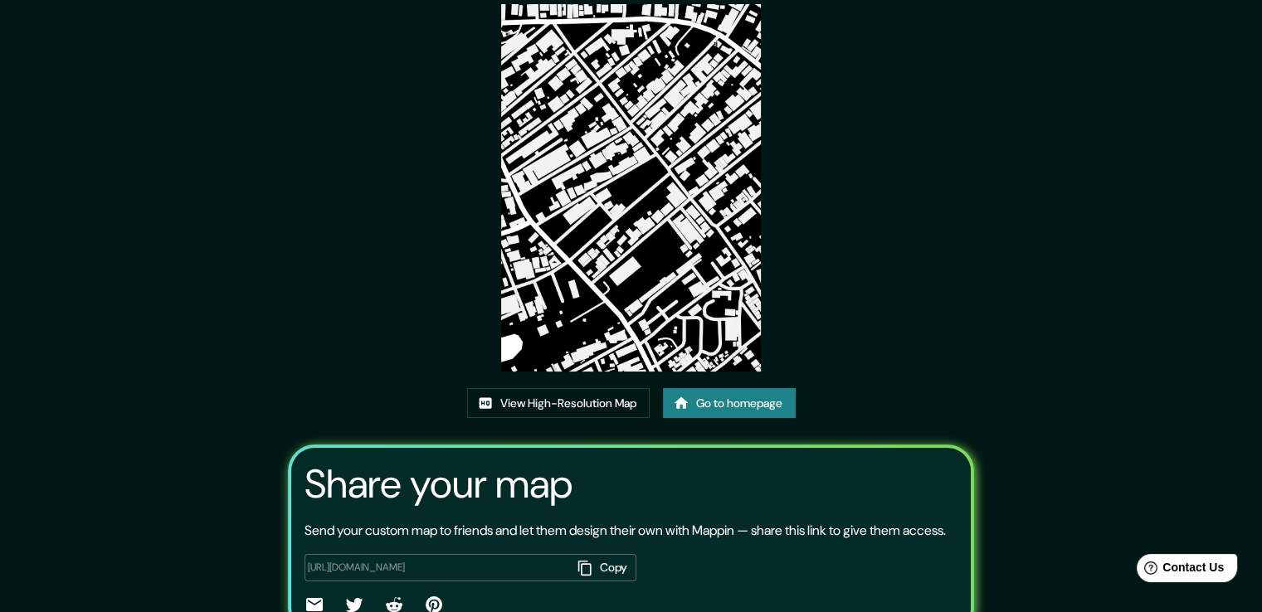
scroll to position [166, 0]
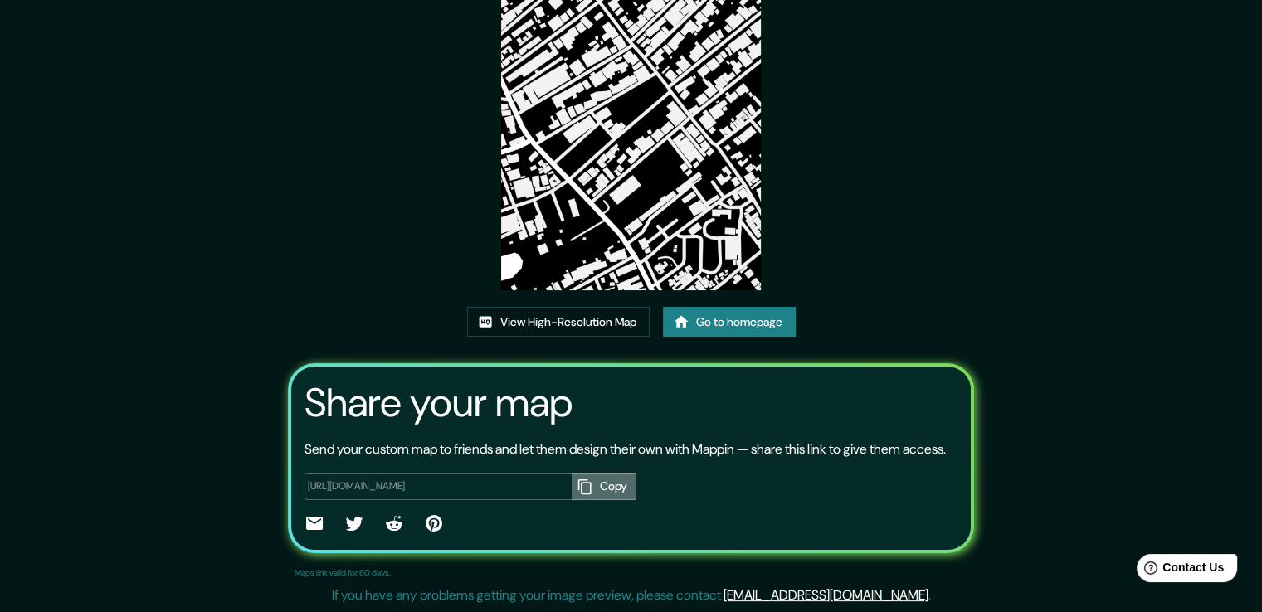
click at [610, 489] on button "Copy" at bounding box center [604, 486] width 65 height 27
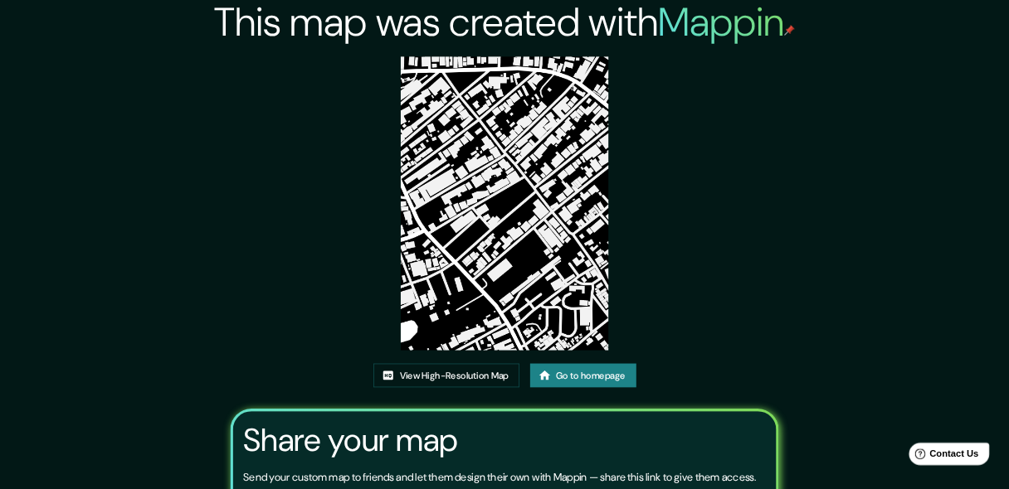
scroll to position [0, 0]
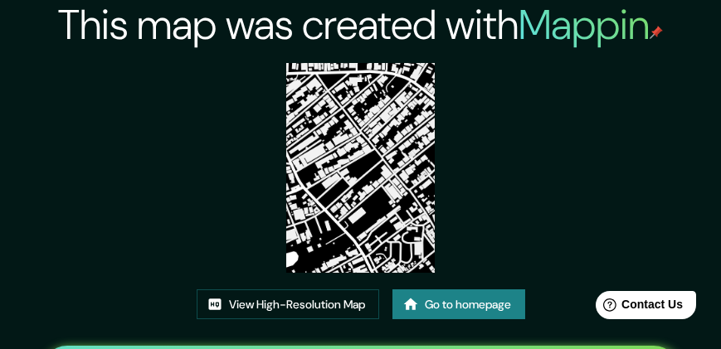
click at [491, 131] on div "This map was created with Mappin View High-Resolution Map Go to homepage Share …" at bounding box center [360, 304] width 674 height 608
